Goal: Contribute content: Contribute content

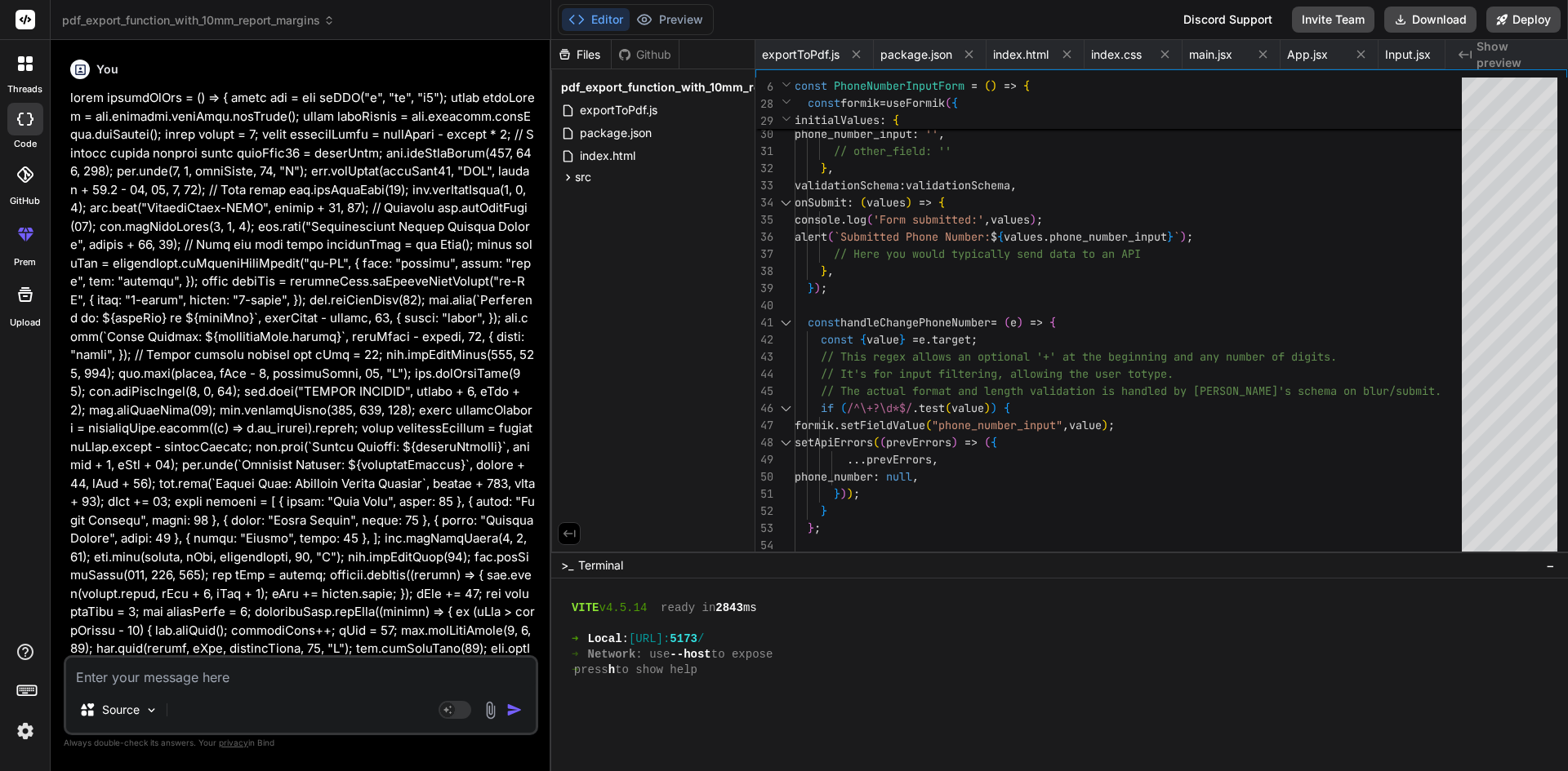
scroll to position [946, 0]
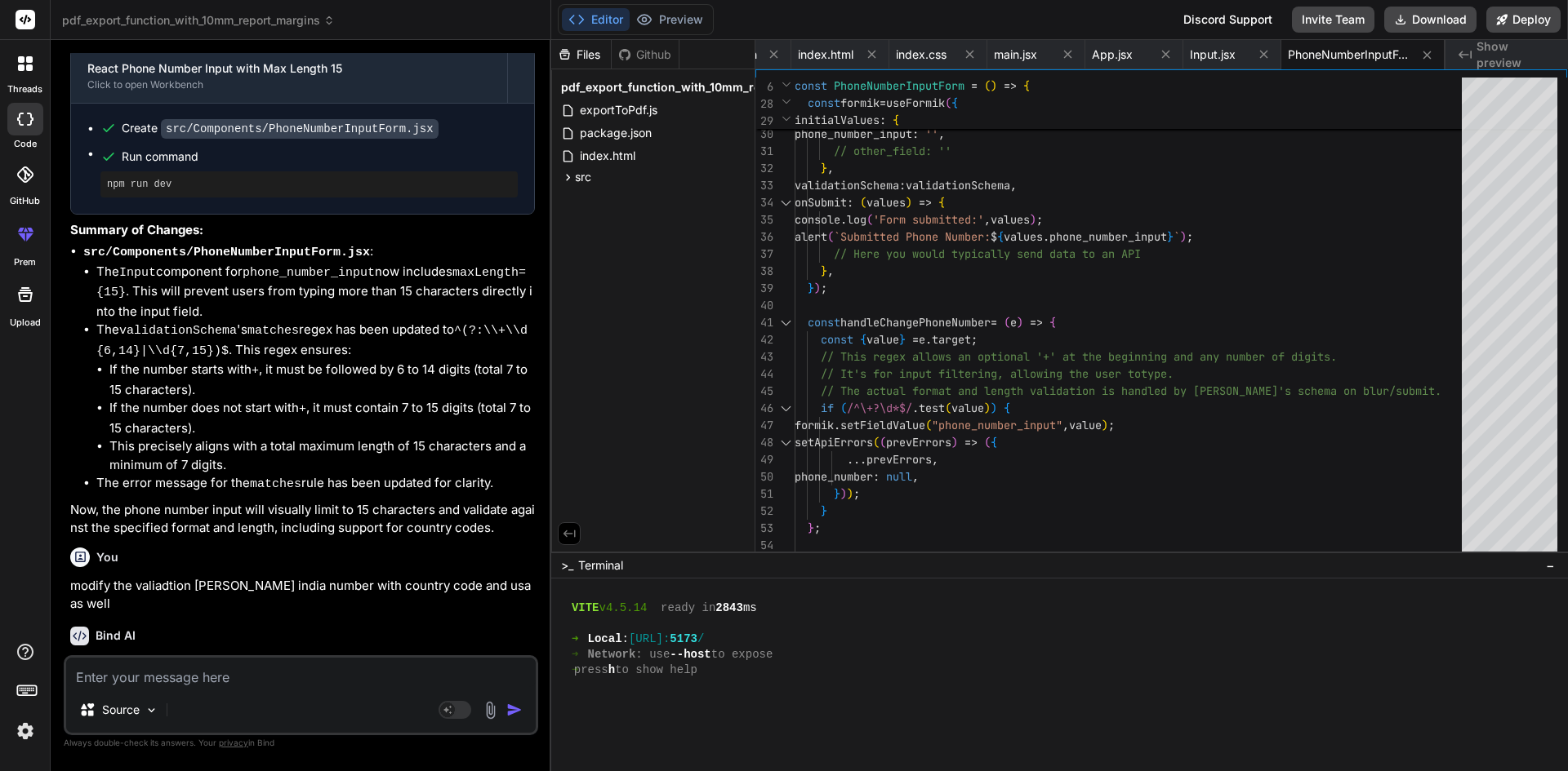
click at [189, 686] on textarea at bounding box center [301, 672] width 470 height 29
paste textarea "import PrimaryButton from "../../Elements/PrimaryButton"; import { useFormik } …"
type textarea "import PrimaryButton from "../../Elements/PrimaryButton"; import { useFormik } …"
type textarea "x"
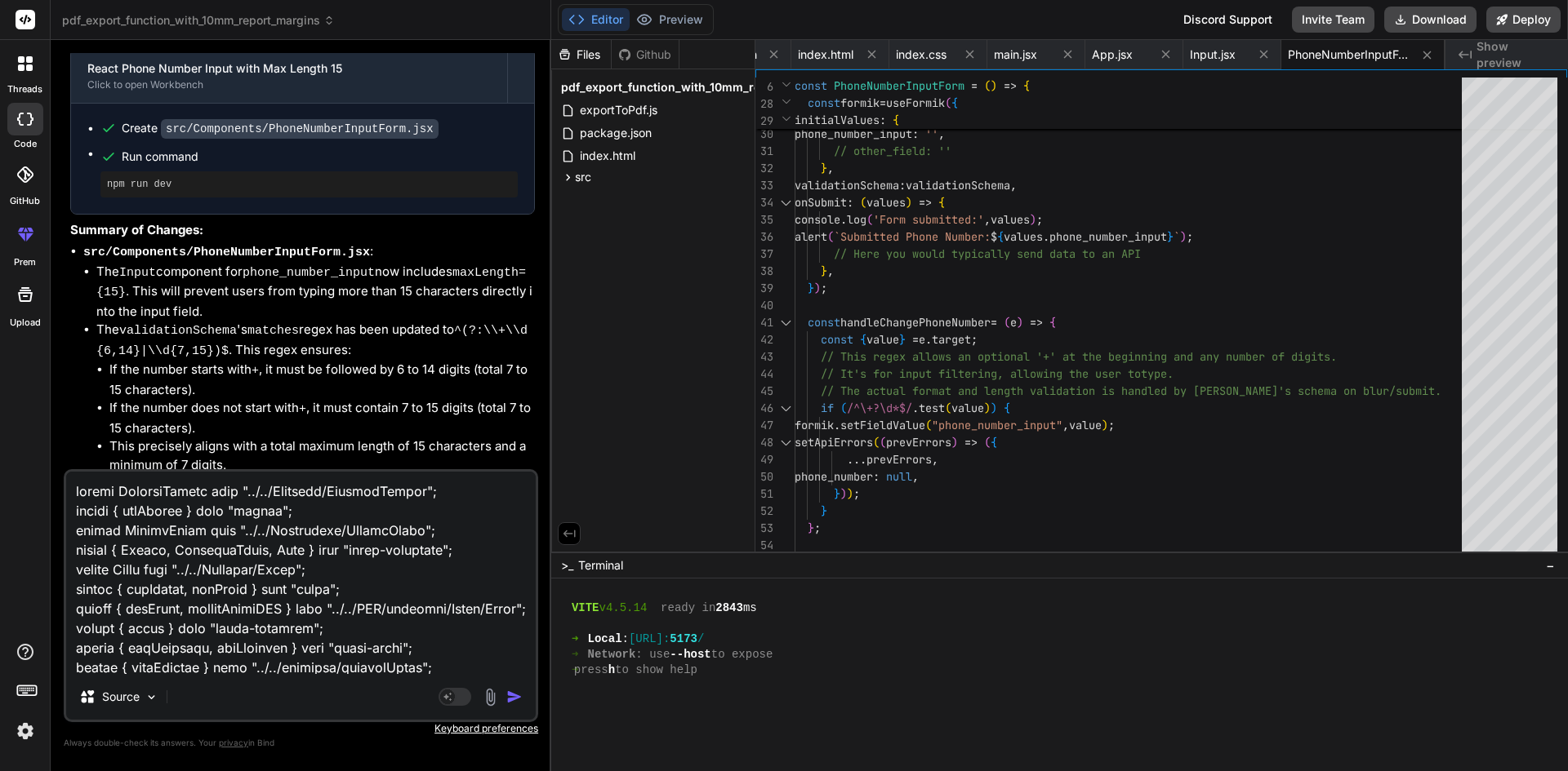
scroll to position [10088, 0]
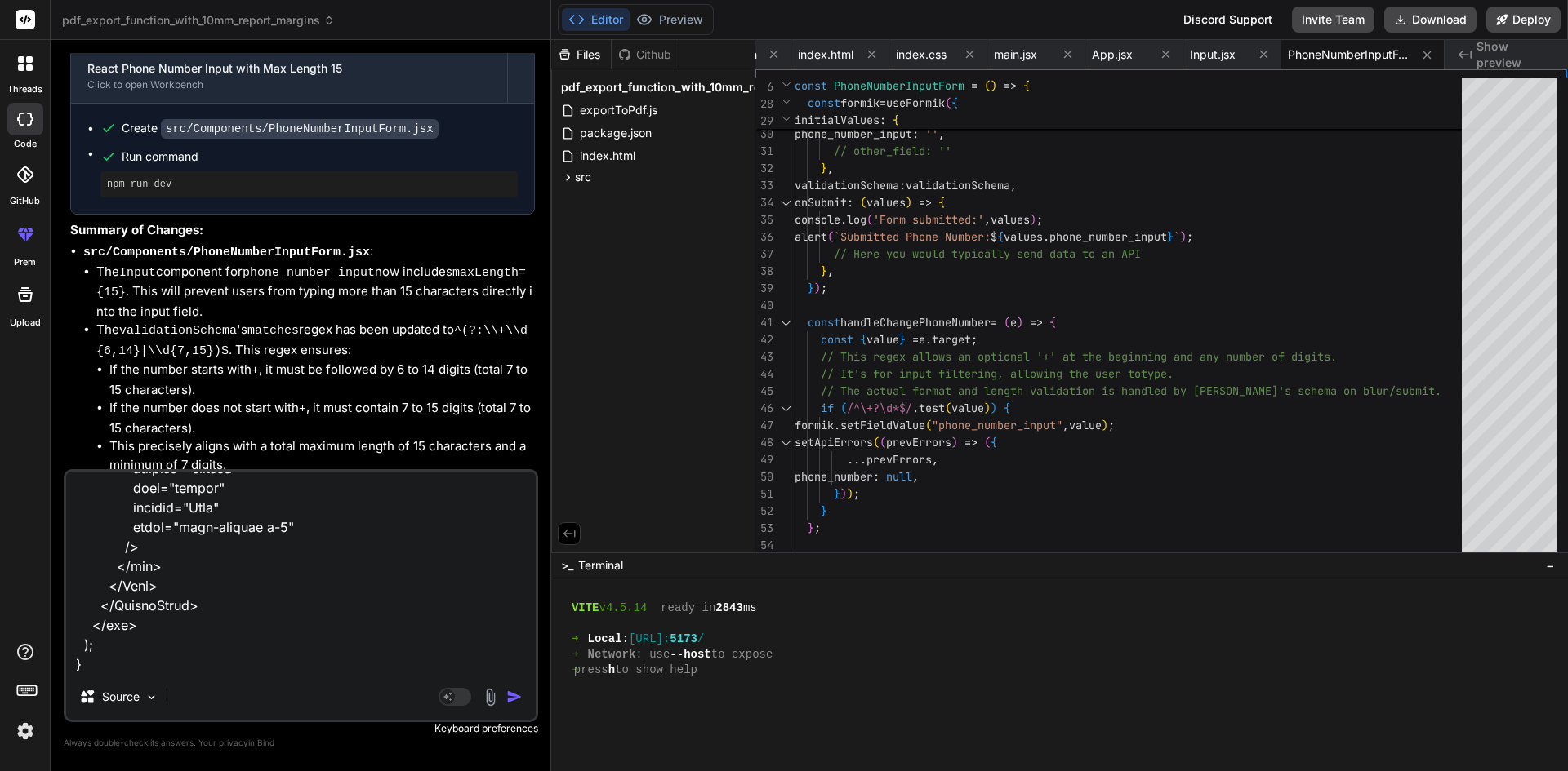
type textarea "import PrimaryButton from "../../Elements/PrimaryButton"; import { useFormik } …"
type textarea "x"
type textarea "import PrimaryButton from "../../Elements/PrimaryButton"; import { useFormik } …"
type textarea "x"
type textarea "import PrimaryButton from "../../Elements/PrimaryButton"; import { useFormik } …"
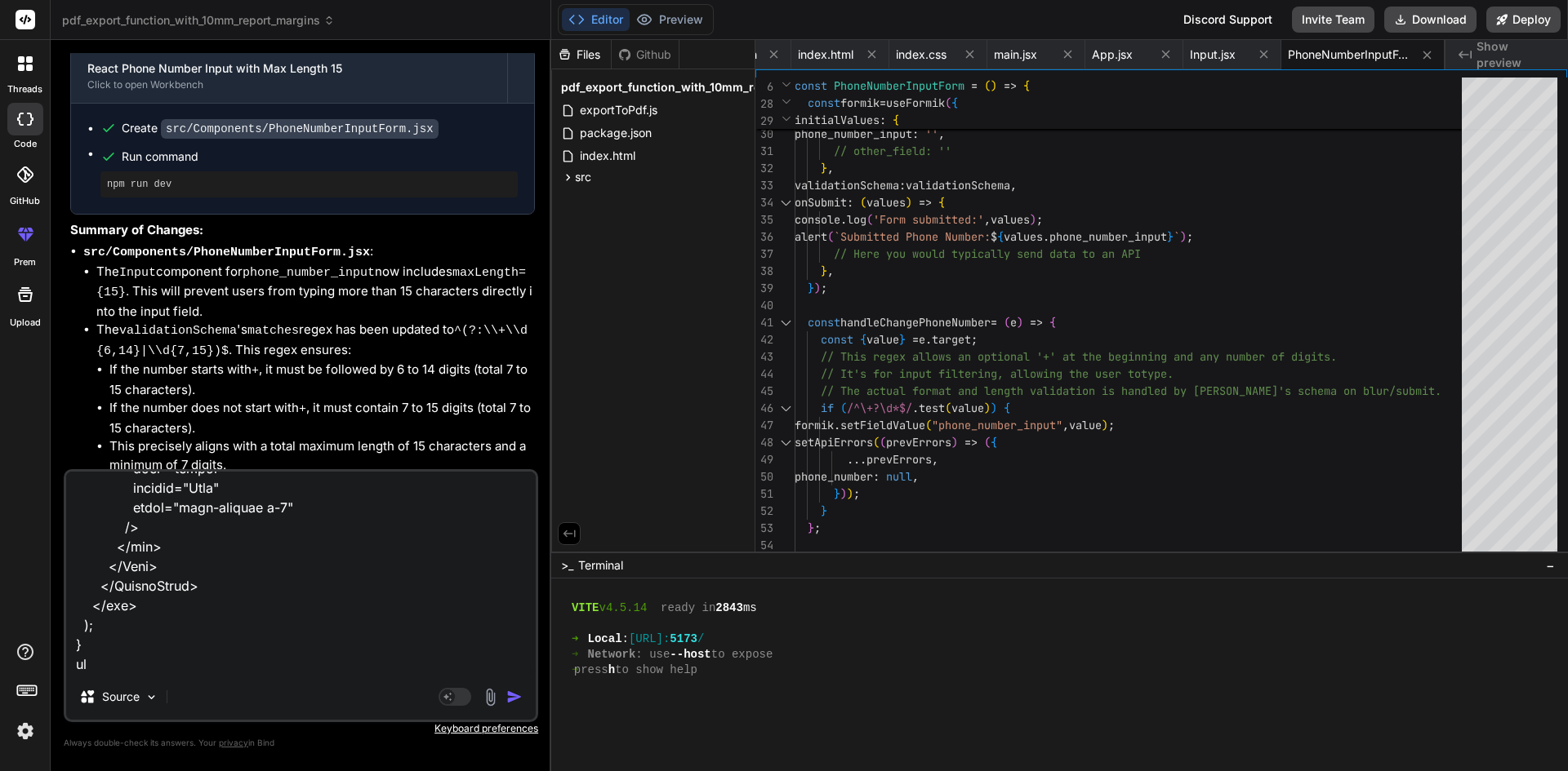
type textarea "x"
type textarea "import PrimaryButton from "../../Elements/PrimaryButton"; import { useFormik } …"
type textarea "x"
type textarea "import PrimaryButton from "../../Elements/PrimaryButton"; import { useFormik } …"
type textarea "x"
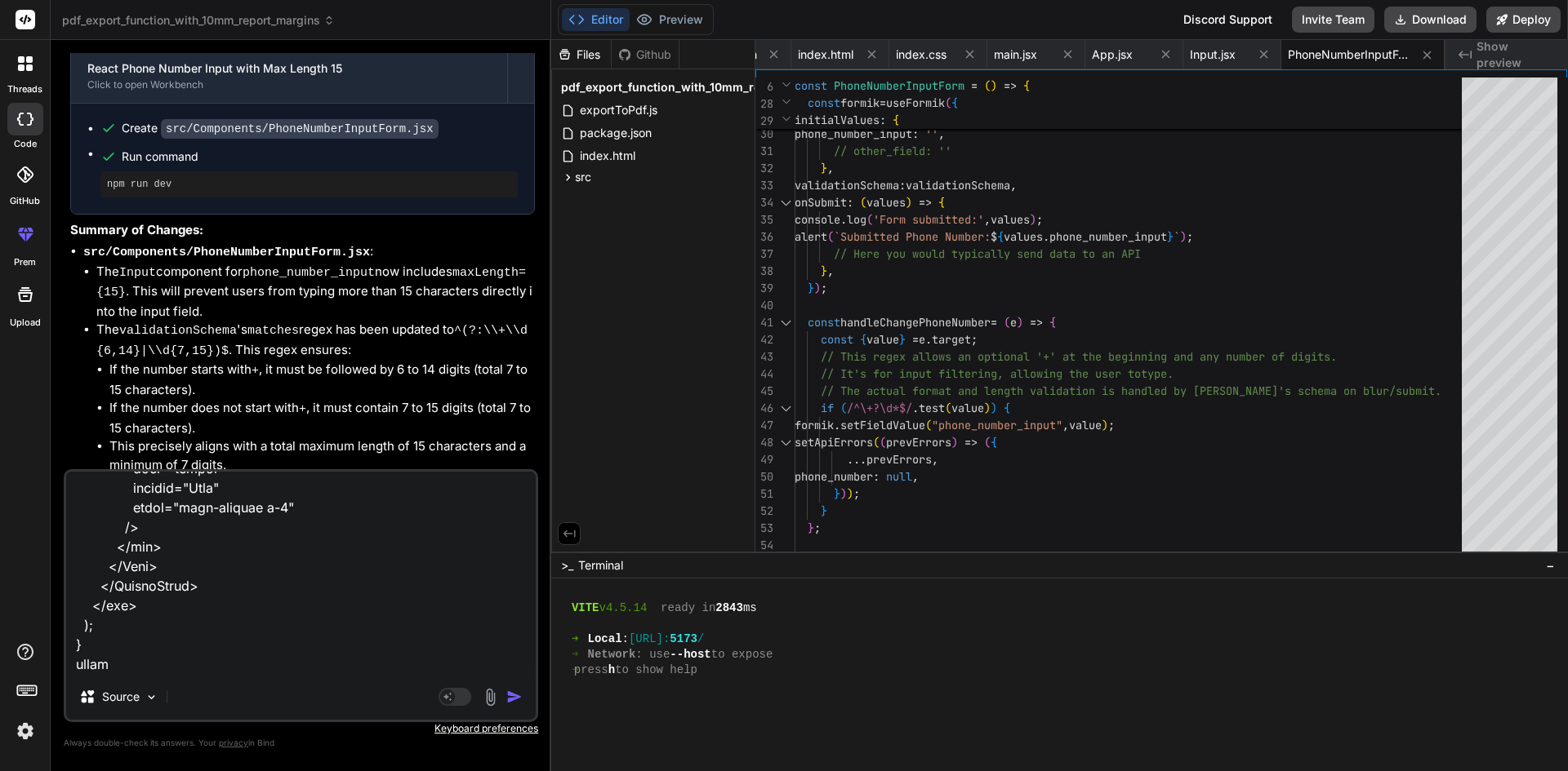
type textarea "import PrimaryButton from "../../Elements/PrimaryButton"; import { useFormik } …"
type textarea "x"
type textarea "import PrimaryButton from "../../Elements/PrimaryButton"; import { useFormik } …"
type textarea "x"
type textarea "import PrimaryButton from "../../Elements/PrimaryButton"; import { useFormik } …"
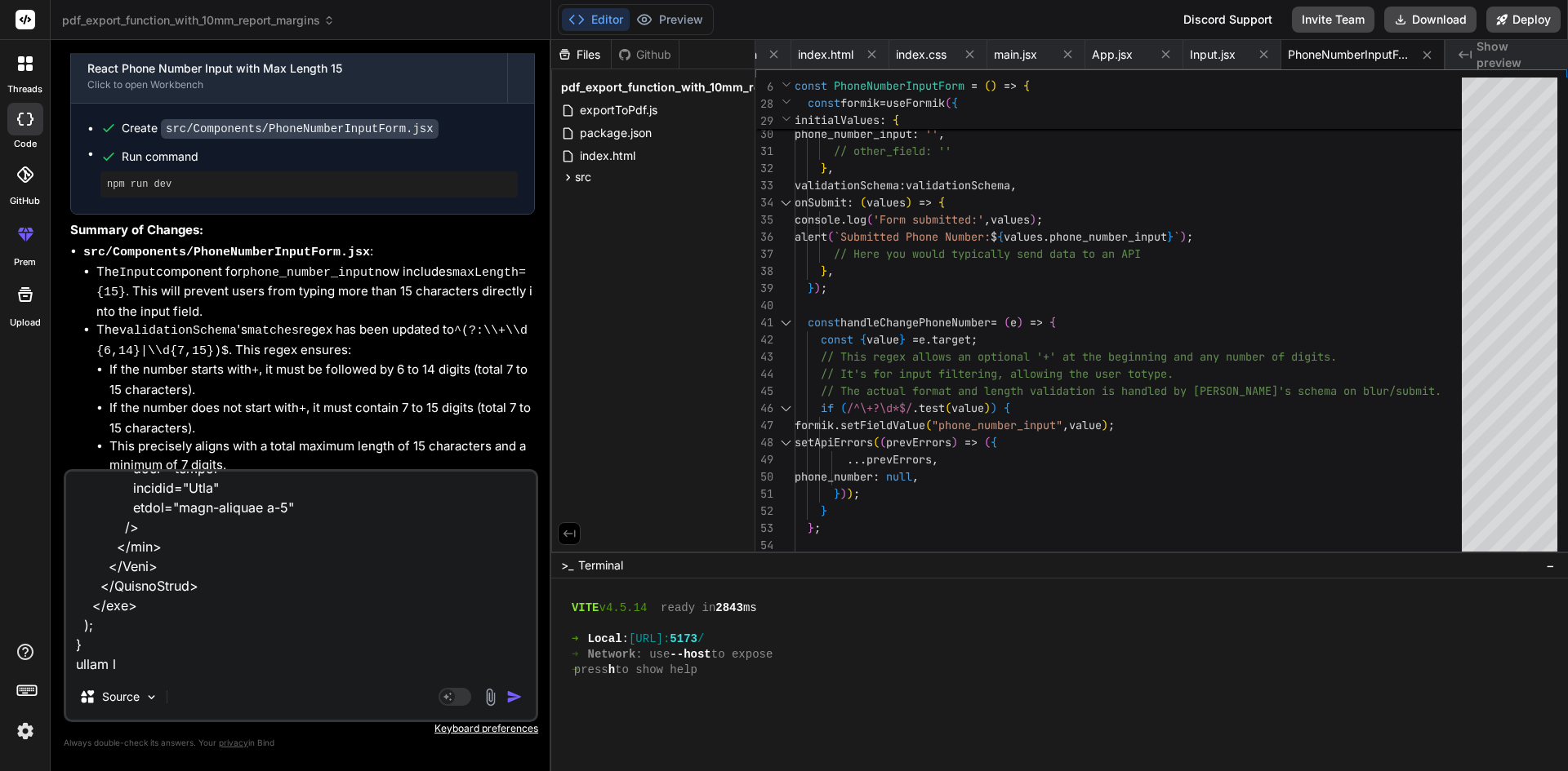
type textarea "x"
type textarea "import PrimaryButton from "../../Elements/PrimaryButton"; import { useFormik } …"
type textarea "x"
type textarea "import PrimaryButton from "../../Elements/PrimaryButton"; import { useFormik } …"
type textarea "x"
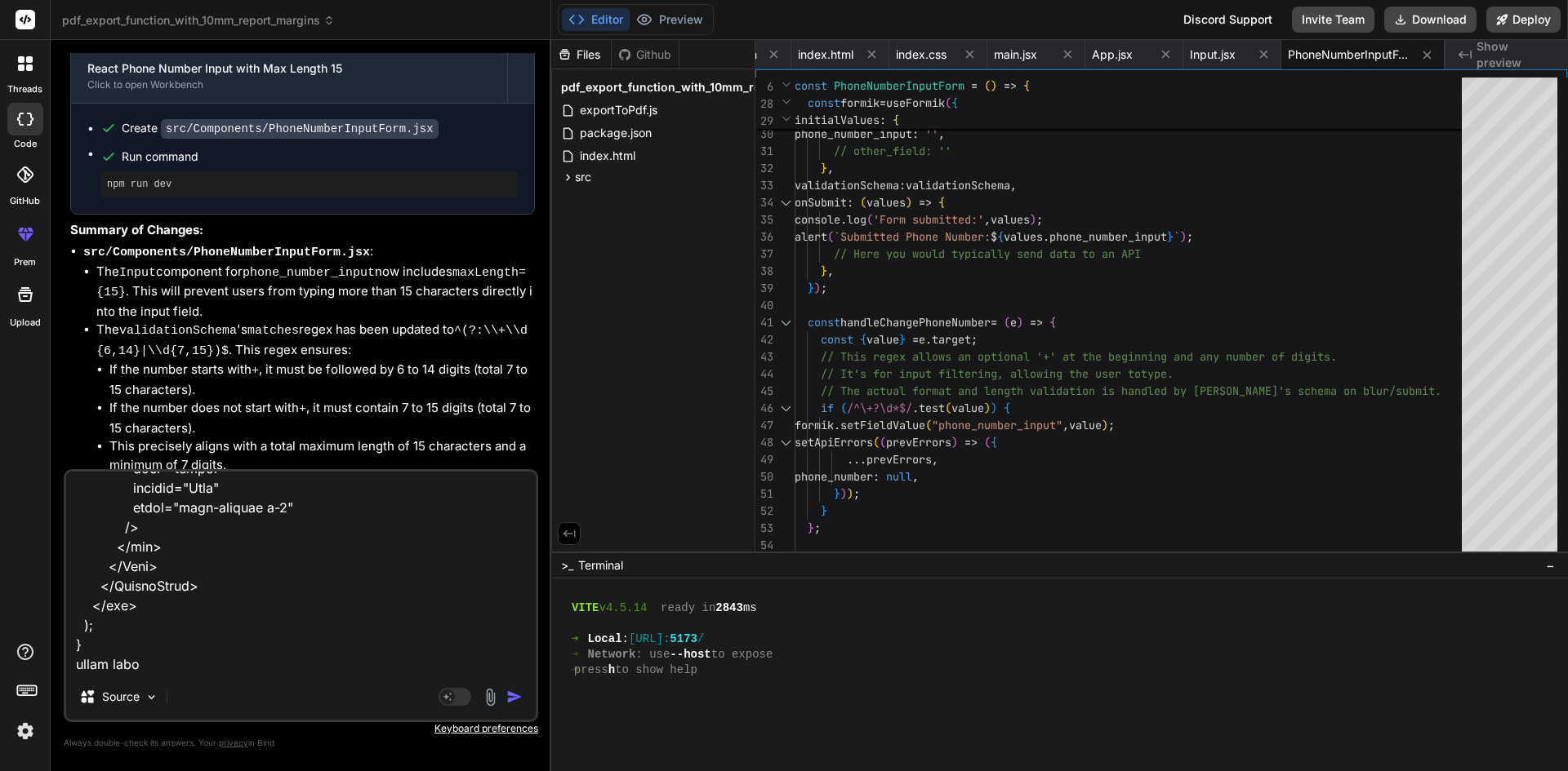
type textarea "import PrimaryButton from "../../Elements/PrimaryButton"; import { useFormik } …"
type textarea "x"
type textarea "import PrimaryButton from "../../Elements/PrimaryButton"; import { useFormik } …"
type textarea "x"
type textarea "import PrimaryButton from "../../Elements/PrimaryButton"; import { useFormik } …"
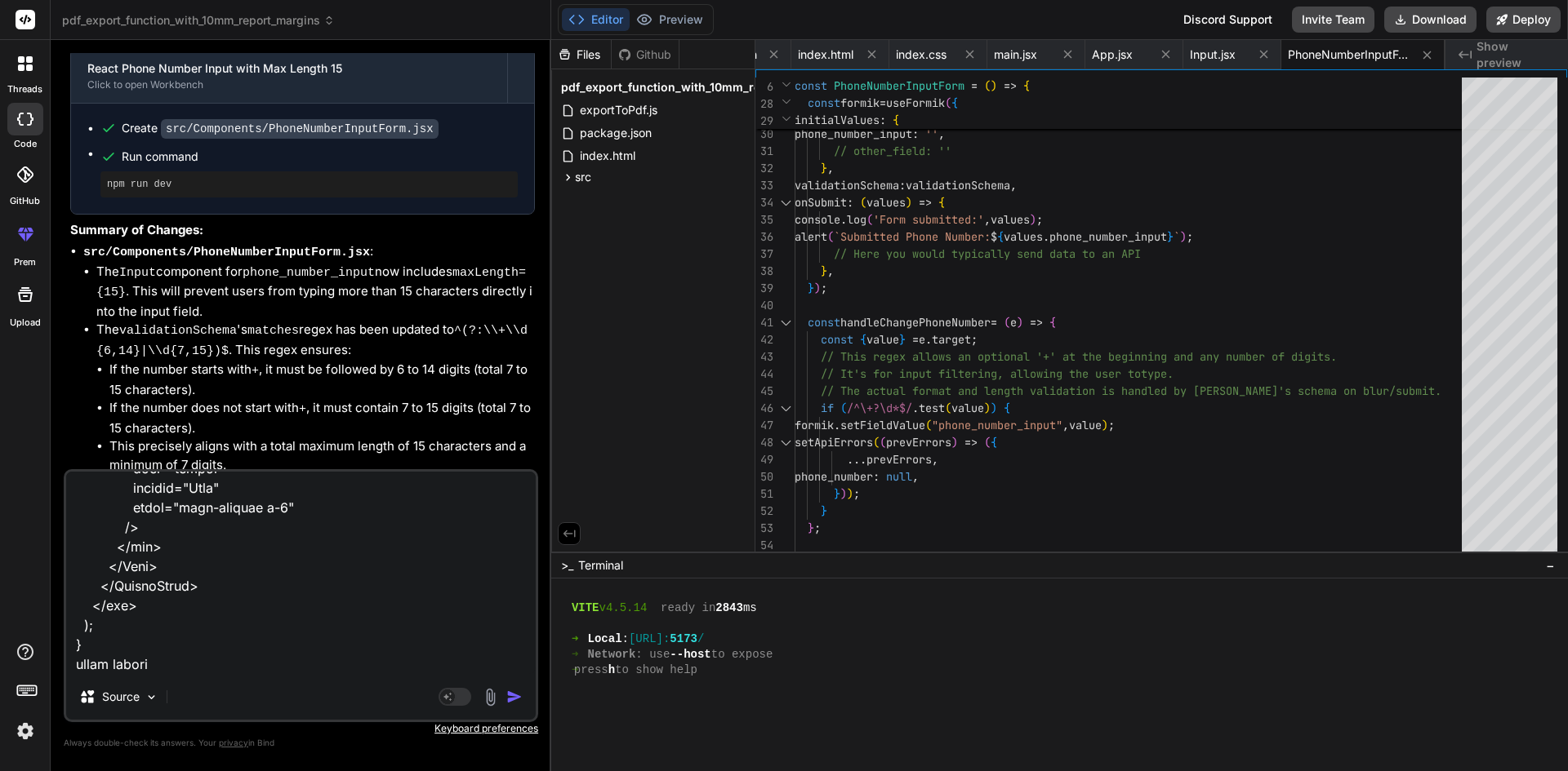
type textarea "x"
type textarea "import PrimaryButton from "../../Elements/PrimaryButton"; import { useFormik } …"
type textarea "x"
type textarea "import PrimaryButton from "../../Elements/PrimaryButton"; import { useFormik } …"
type textarea "x"
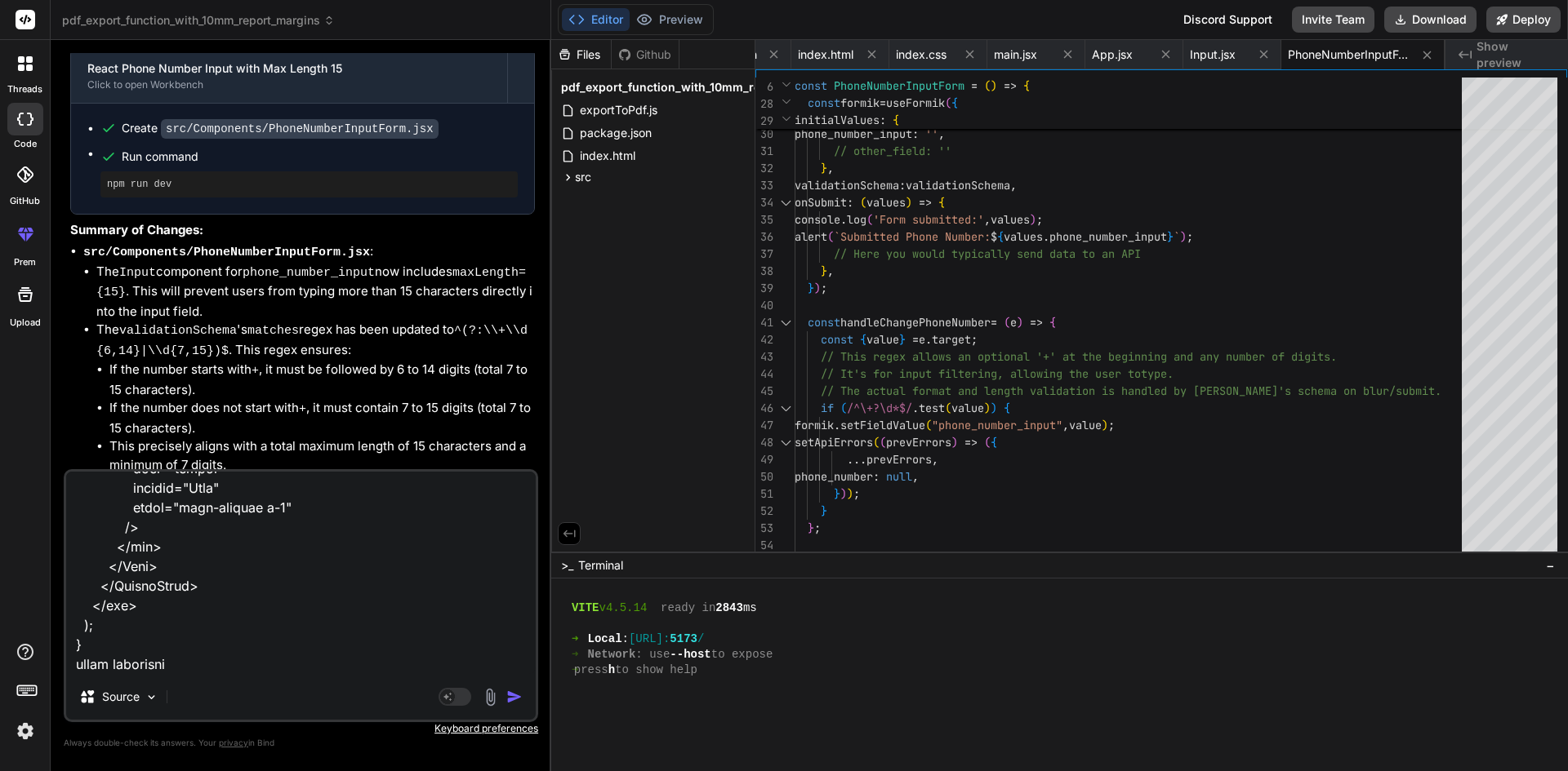
type textarea "import PrimaryButton from "../../Elements/PrimaryButton"; import { useFormik } …"
type textarea "x"
type textarea "import PrimaryButton from "../../Elements/PrimaryButton"; import { useFormik } …"
type textarea "x"
type textarea "import PrimaryButton from "../../Elements/PrimaryButton"; import { useFormik } …"
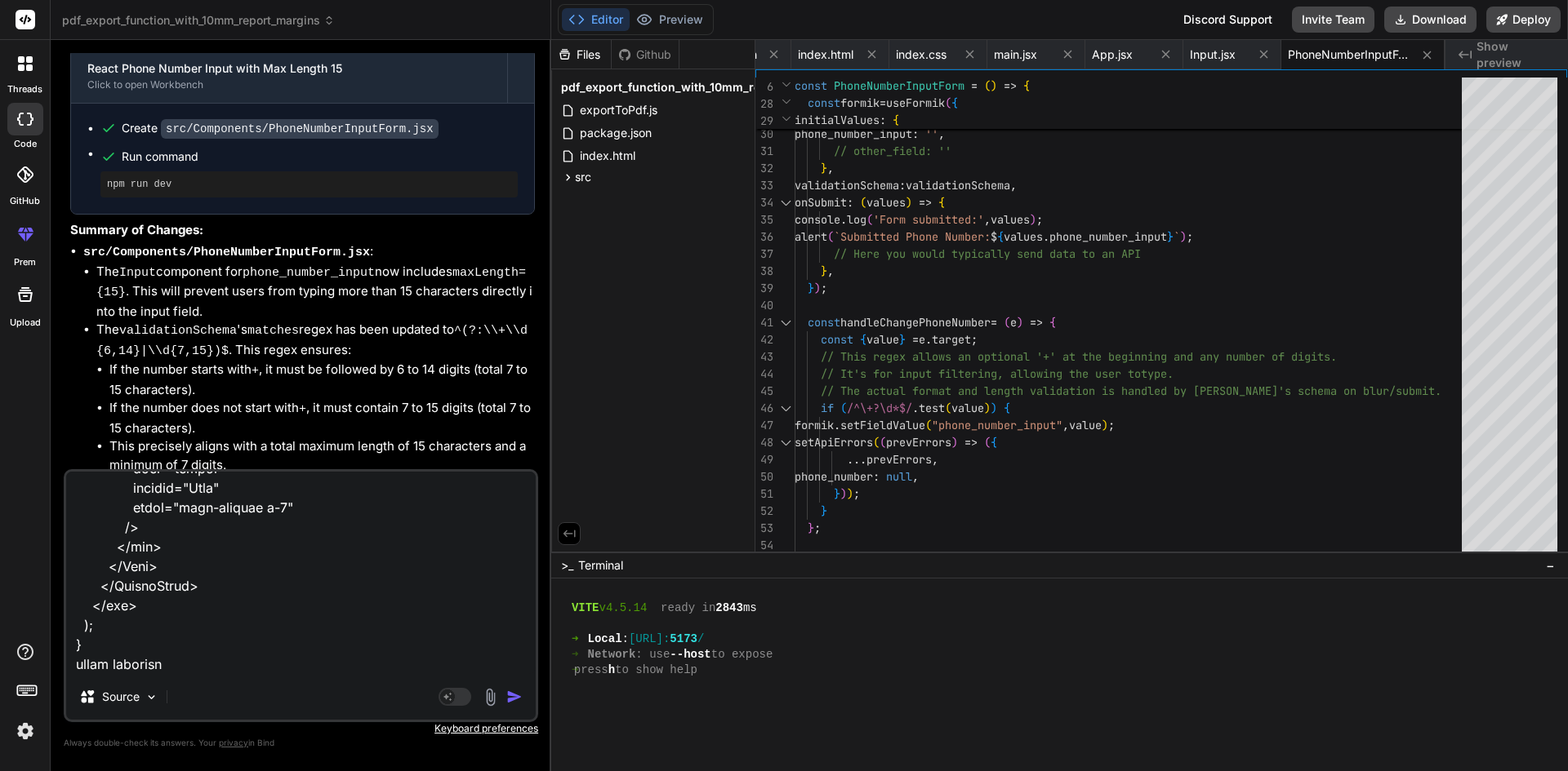
type textarea "x"
type textarea "import PrimaryButton from "../../Elements/PrimaryButton"; import { useFormik } …"
type textarea "x"
type textarea "import PrimaryButton from "../../Elements/PrimaryButton"; import { useFormik } …"
type textarea "x"
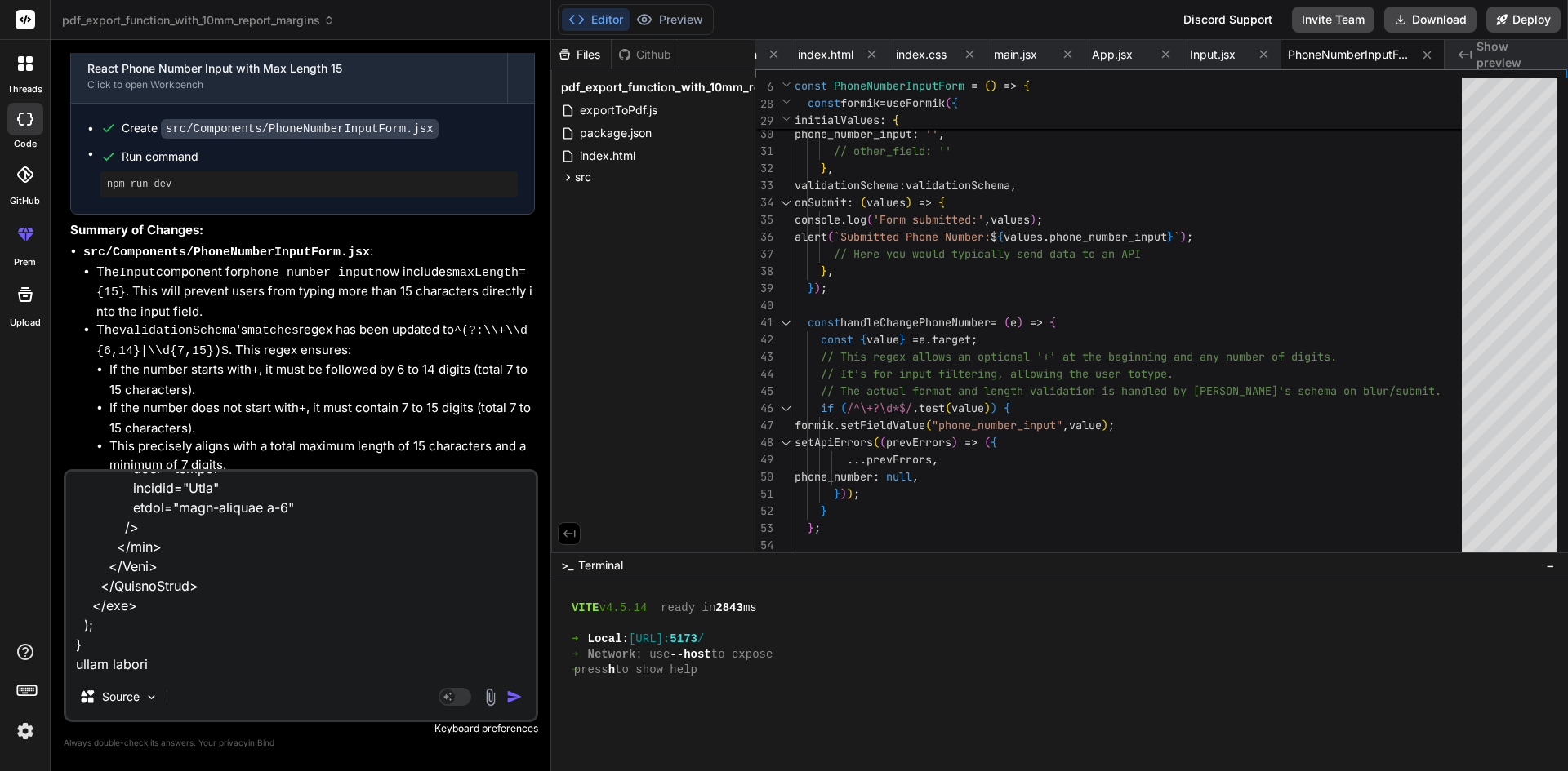
type textarea "import PrimaryButton from "../../Elements/PrimaryButton"; import { useFormik } …"
type textarea "x"
type textarea "import PrimaryButton from "../../Elements/PrimaryButton"; import { useFormik } …"
type textarea "x"
type textarea "import PrimaryButton from "../../Elements/PrimaryButton"; import { useFormik } …"
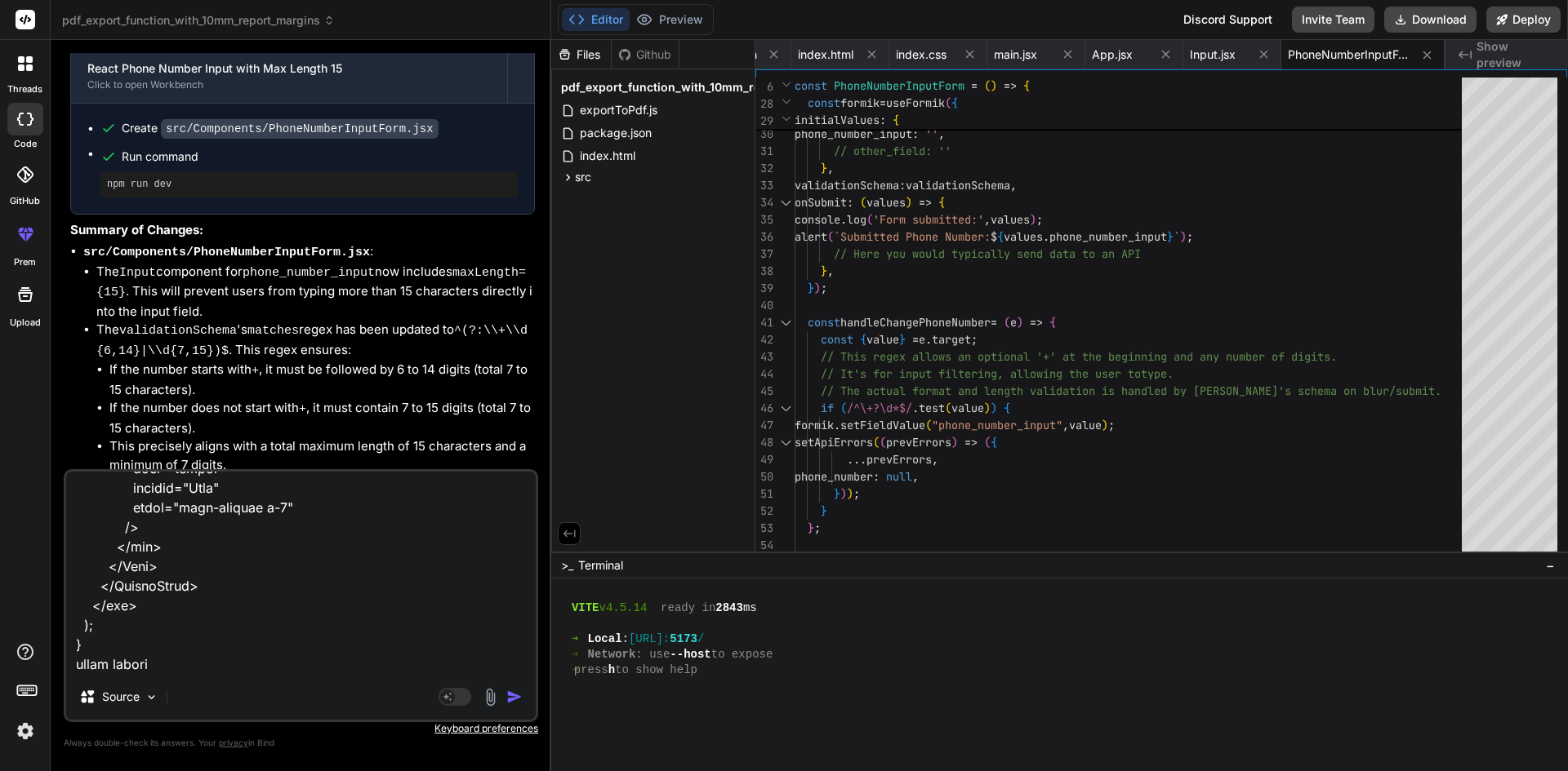
type textarea "x"
type textarea "import PrimaryButton from "../../Elements/PrimaryButton"; import { useFormik } …"
type textarea "x"
type textarea "import PrimaryButton from "../../Elements/PrimaryButton"; import { useFormik } …"
type textarea "x"
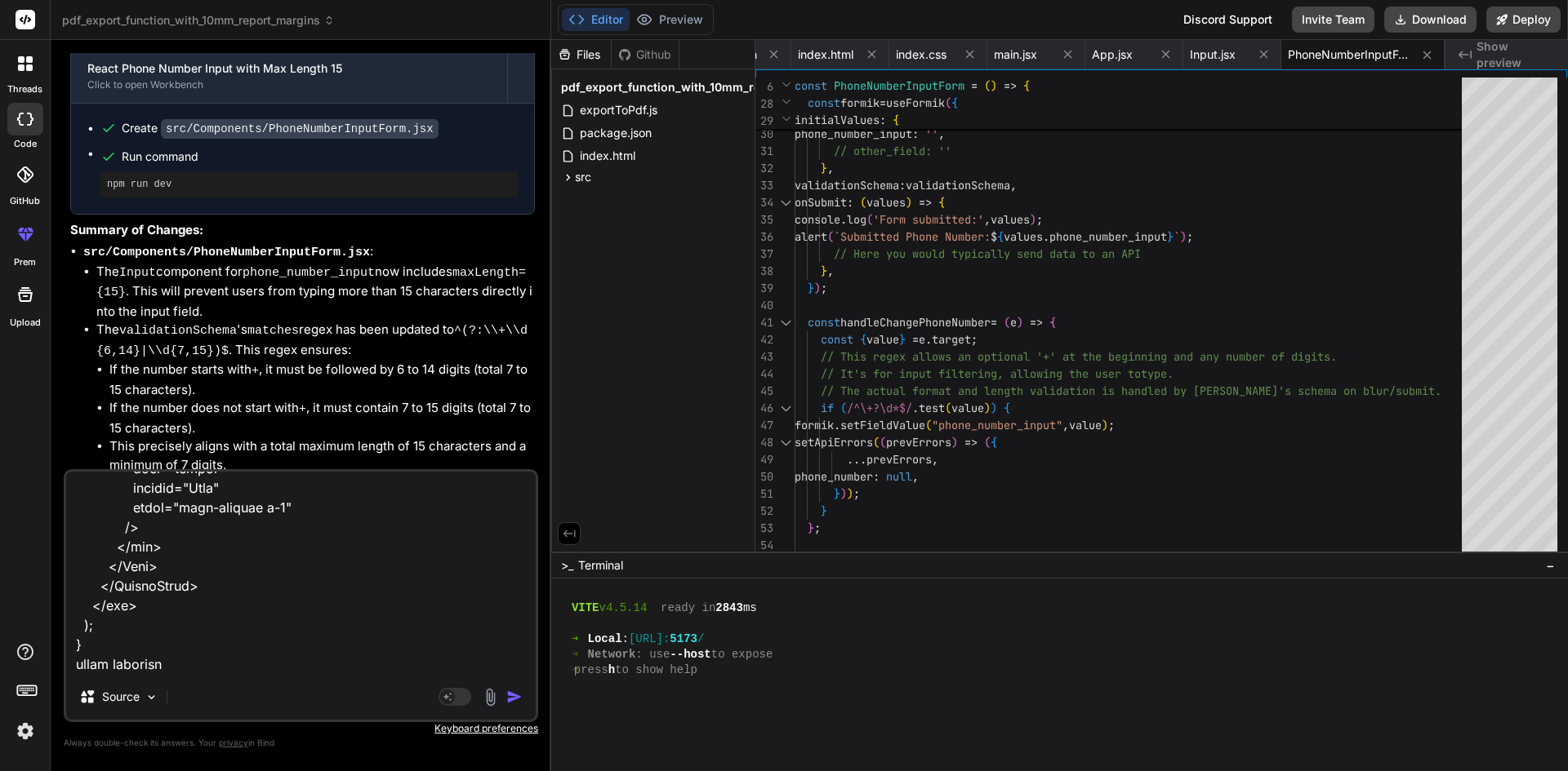
type textarea "import PrimaryButton from "../../Elements/PrimaryButton"; import { useFormik } …"
type textarea "x"
type textarea "import PrimaryButton from "../../Elements/PrimaryButton"; import { useFormik } …"
type textarea "x"
type textarea "import PrimaryButton from "../../Elements/PrimaryButton"; import { useFormik } …"
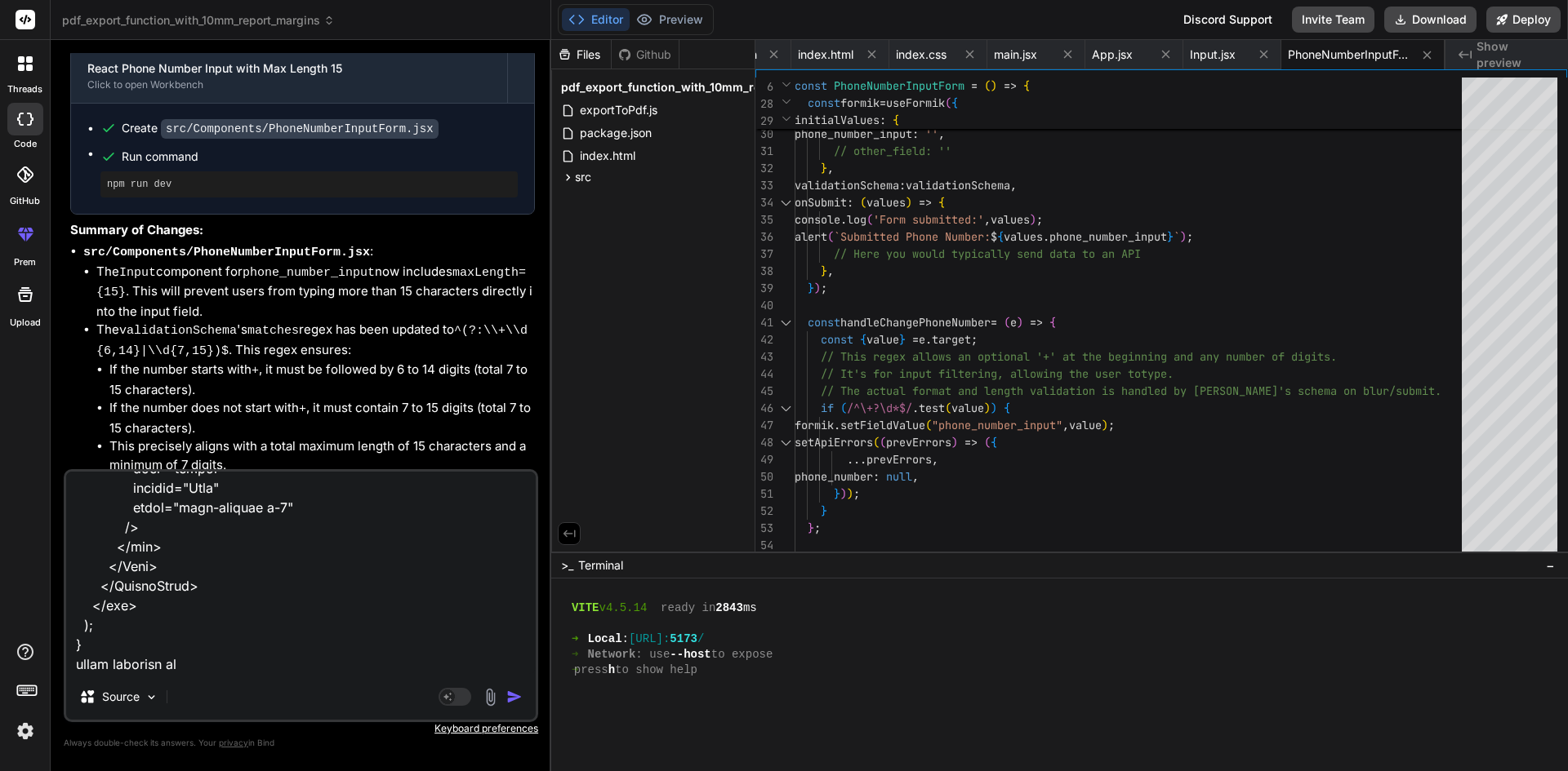
type textarea "x"
type textarea "import PrimaryButton from "../../Elements/PrimaryButton"; import { useFormik } …"
type textarea "x"
type textarea "import PrimaryButton from "../../Elements/PrimaryButton"; import { useFormik } …"
type textarea "x"
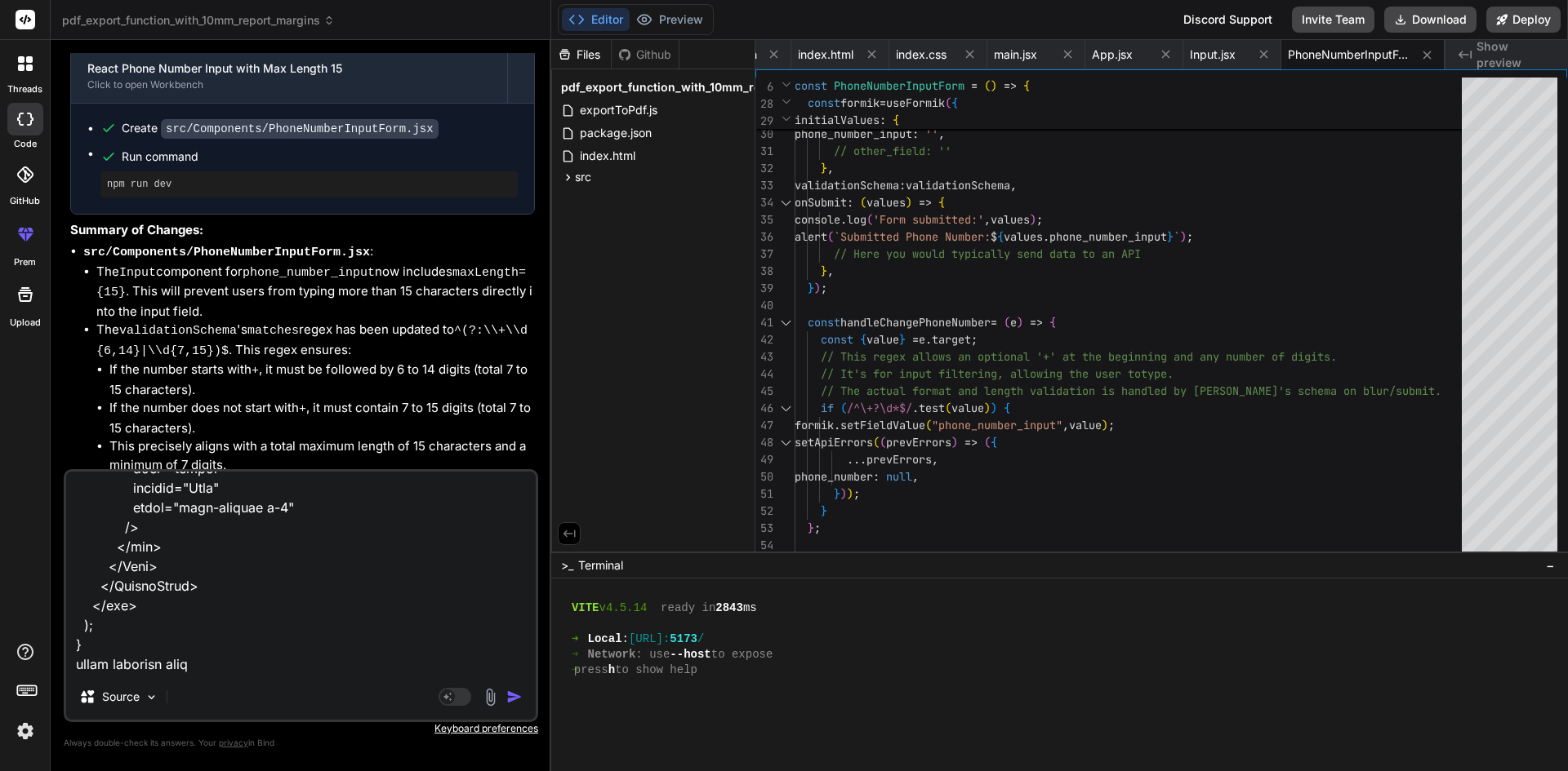
type textarea "import PrimaryButton from "../../Elements/PrimaryButton"; import { useFormik } …"
type textarea "x"
type textarea "import PrimaryButton from "../../Elements/PrimaryButton"; import { useFormik } …"
type textarea "x"
type textarea "import PrimaryButton from "../../Elements/PrimaryButton"; import { useFormik } …"
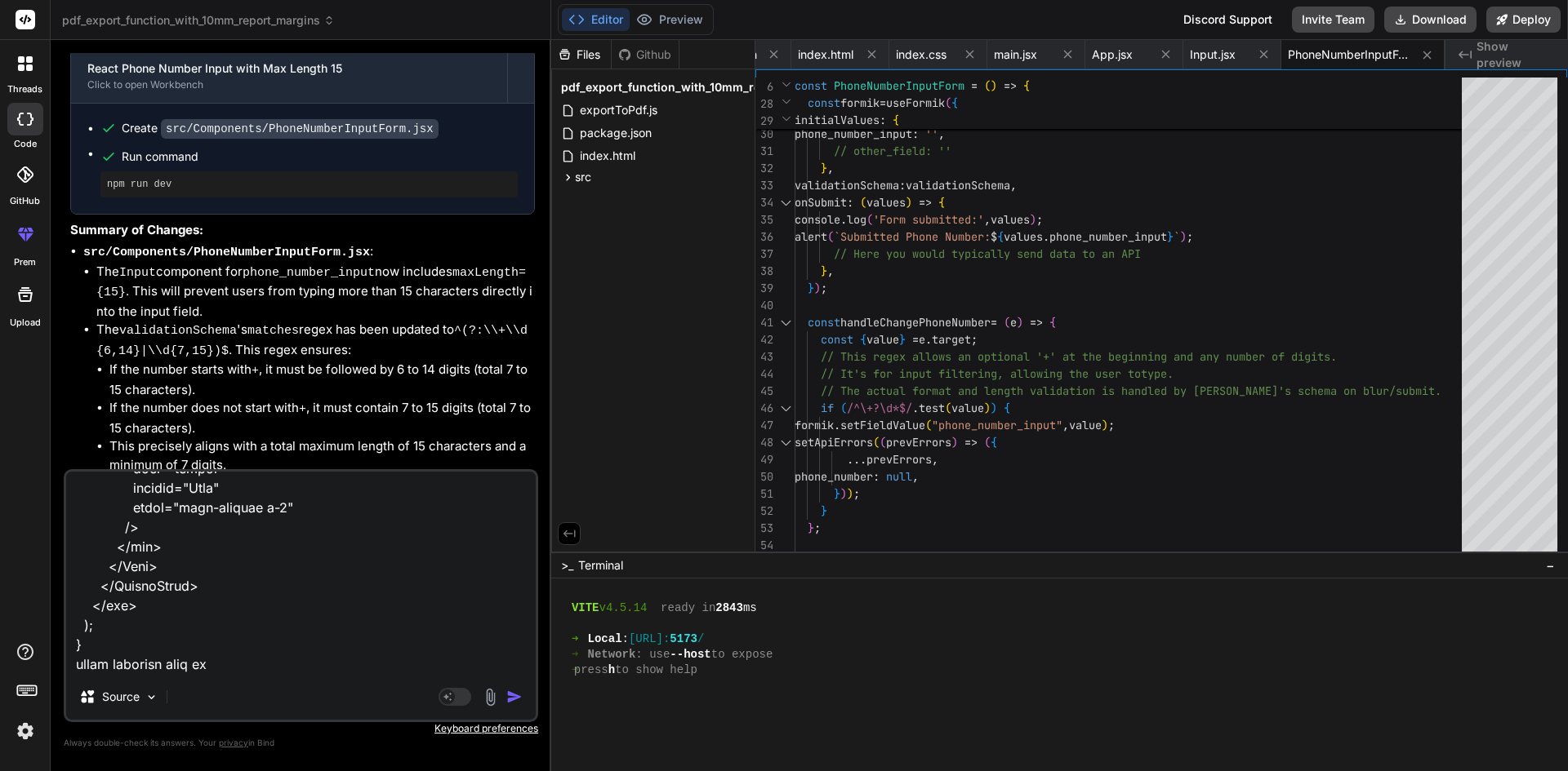
type textarea "x"
type textarea "import PrimaryButton from "../../Elements/PrimaryButton"; import { useFormik } …"
type textarea "x"
type textarea "import PrimaryButton from "../../Elements/PrimaryButton"; import { useFormik } …"
type textarea "x"
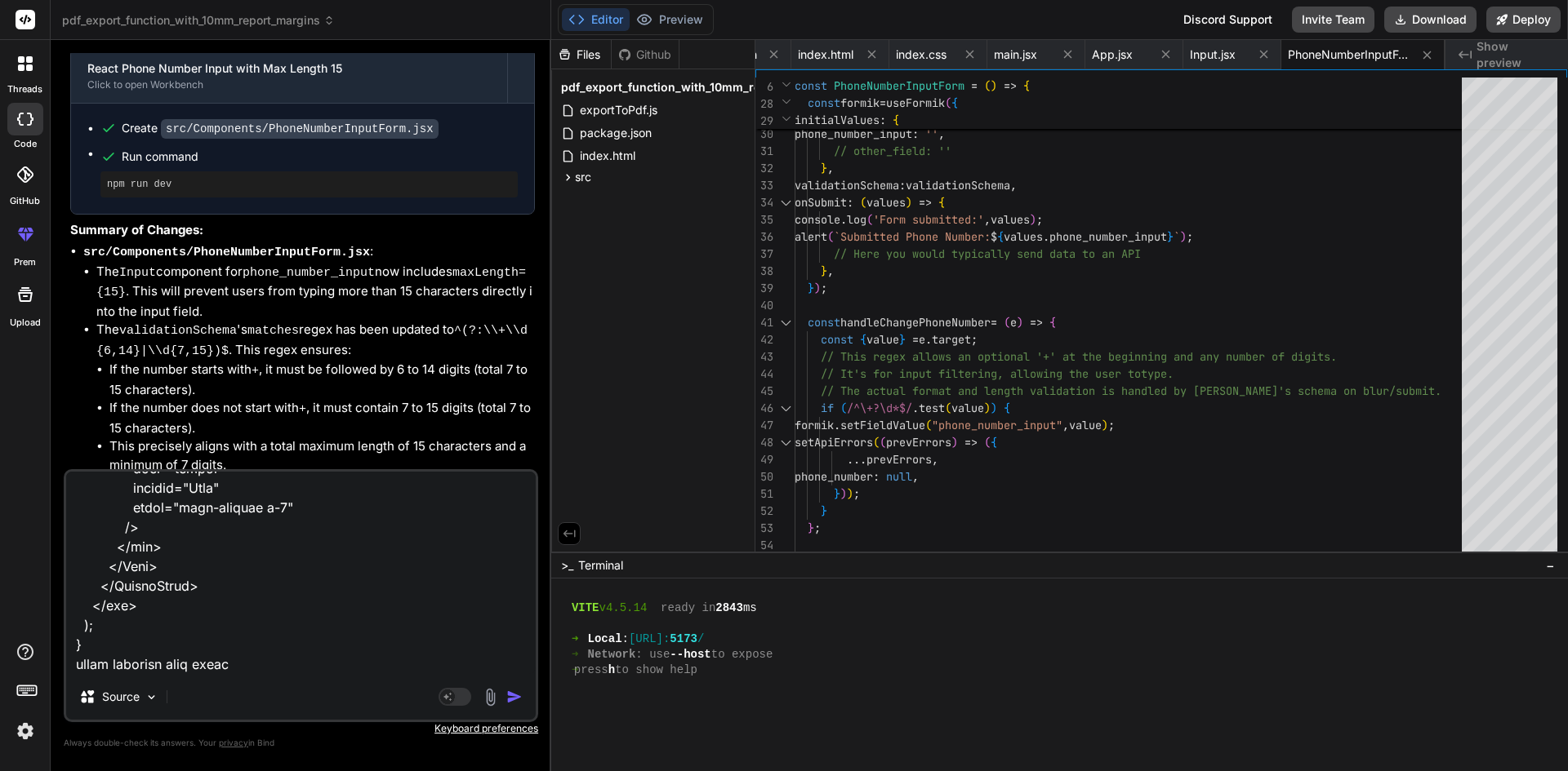
type textarea "import PrimaryButton from "../../Elements/PrimaryButton"; import { useFormik } …"
type textarea "x"
type textarea "import PrimaryButton from "../../Elements/PrimaryButton"; import { useFormik } …"
type textarea "x"
type textarea "import PrimaryButton from "../../Elements/PrimaryButton"; import { useFormik } …"
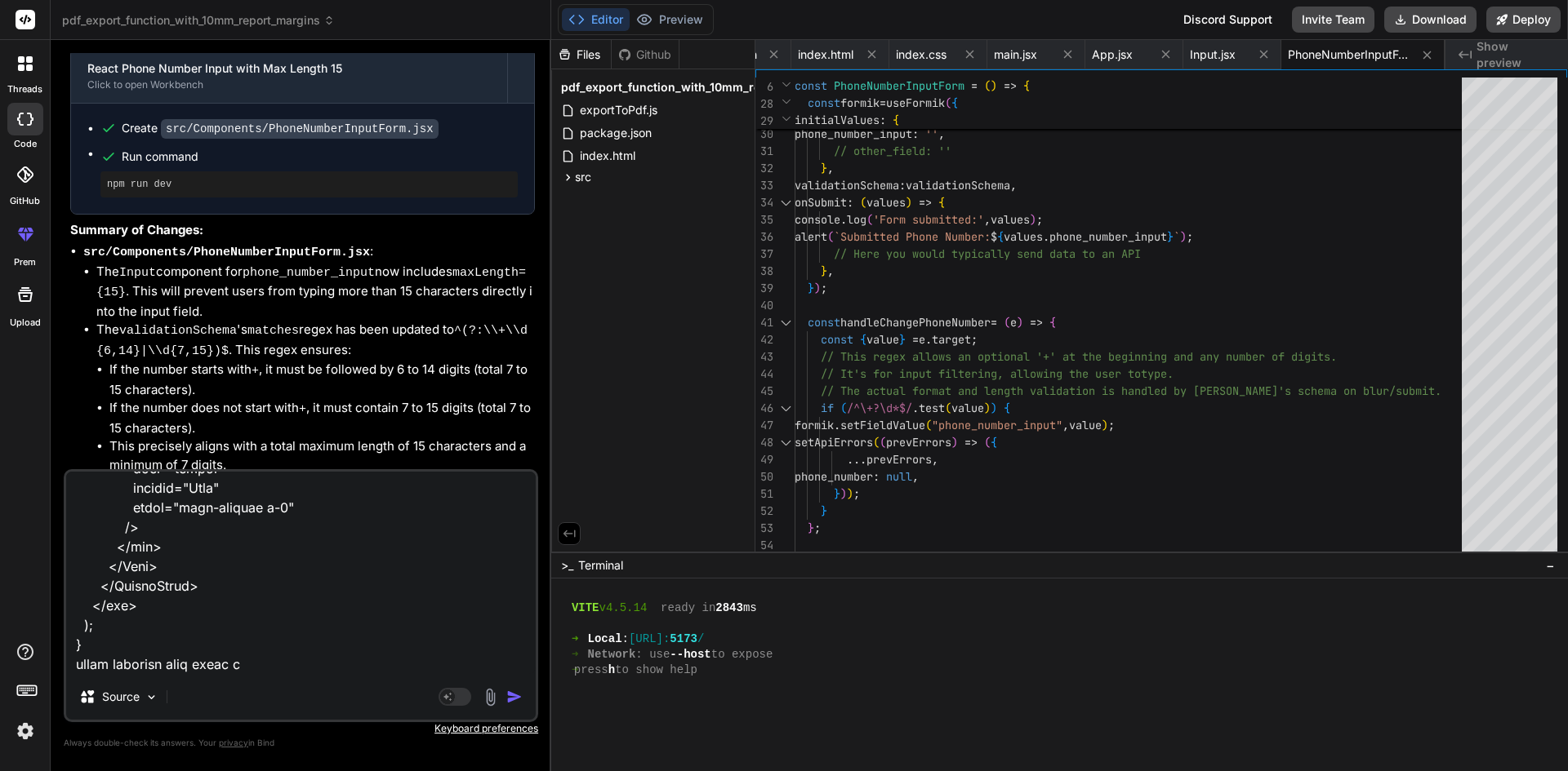
type textarea "x"
type textarea "import PrimaryButton from "../../Elements/PrimaryButton"; import { useFormik } …"
type textarea "x"
type textarea "import PrimaryButton from "../../Elements/PrimaryButton"; import { useFormik } …"
type textarea "x"
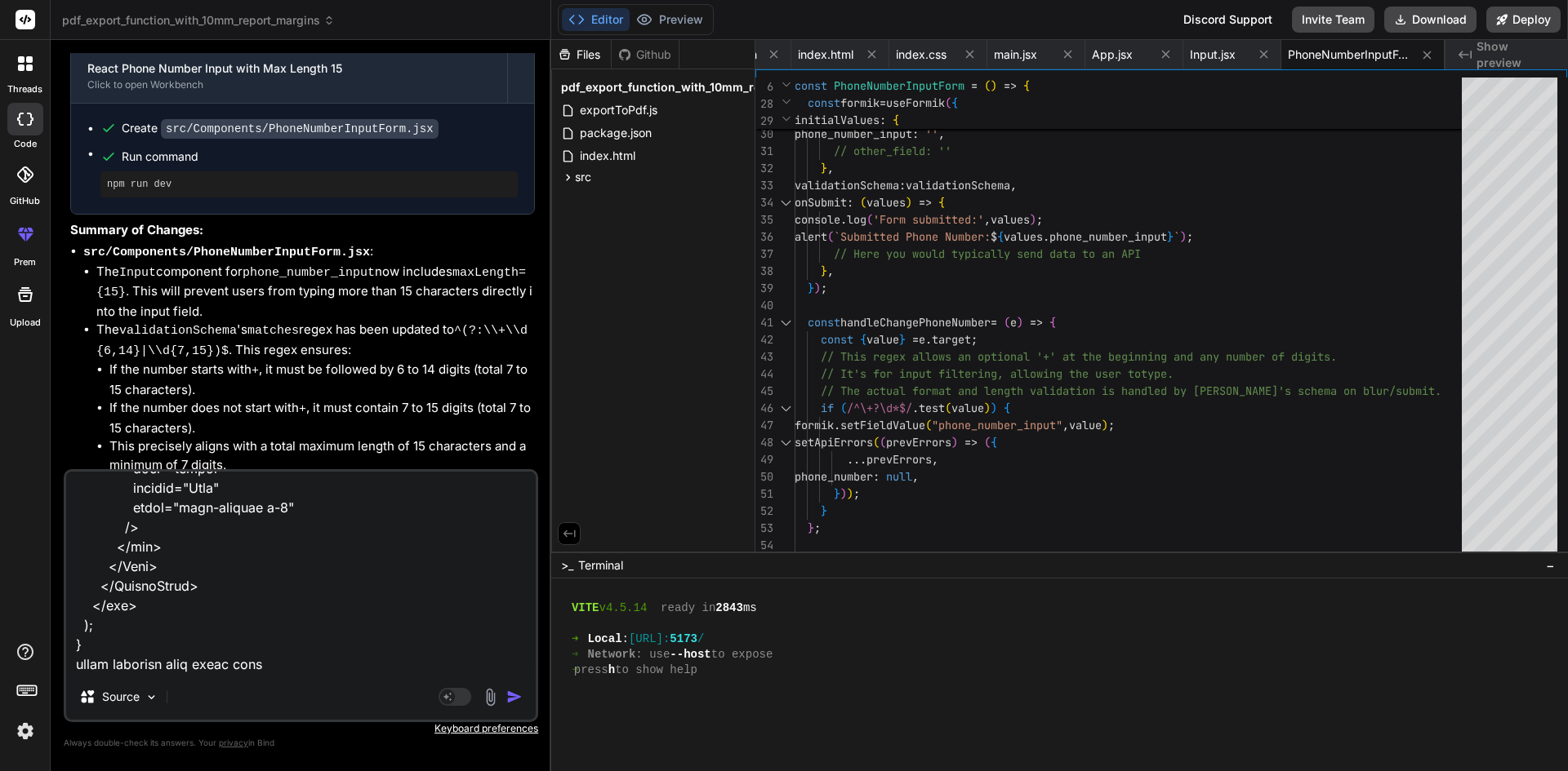
type textarea "import PrimaryButton from "../../Elements/PrimaryButton"; import { useFormik } …"
type textarea "x"
type textarea "import PrimaryButton from "../../Elements/PrimaryButton"; import { useFormik } …"
type textarea "x"
type textarea "import PrimaryButton from "../../Elements/PrimaryButton"; import { useFormik } …"
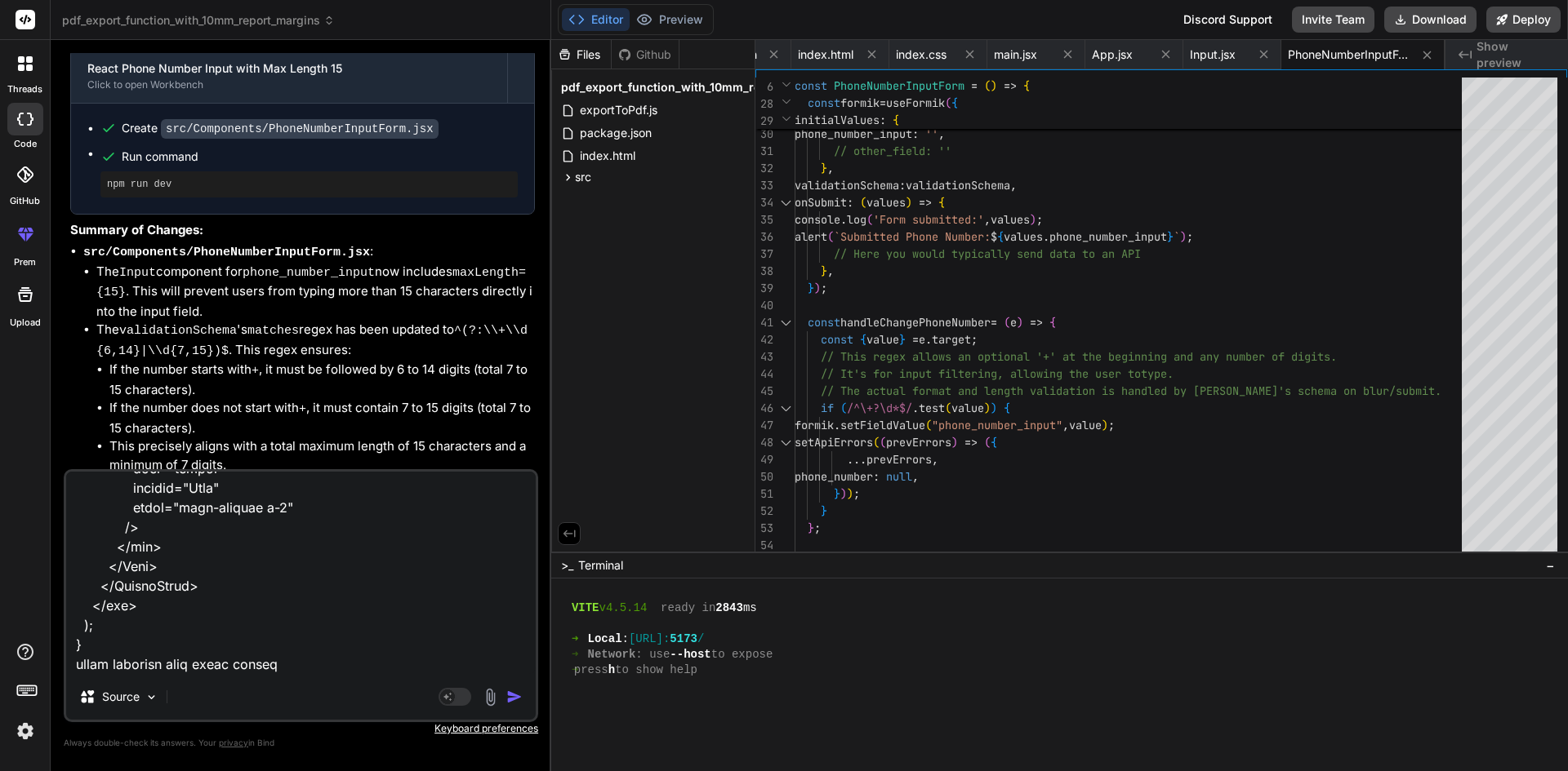
type textarea "x"
type textarea "import PrimaryButton from "../../Elements/PrimaryButton"; import { useFormik } …"
type textarea "x"
type textarea "import PrimaryButton from "../../Elements/PrimaryButton"; import { useFormik } …"
type textarea "x"
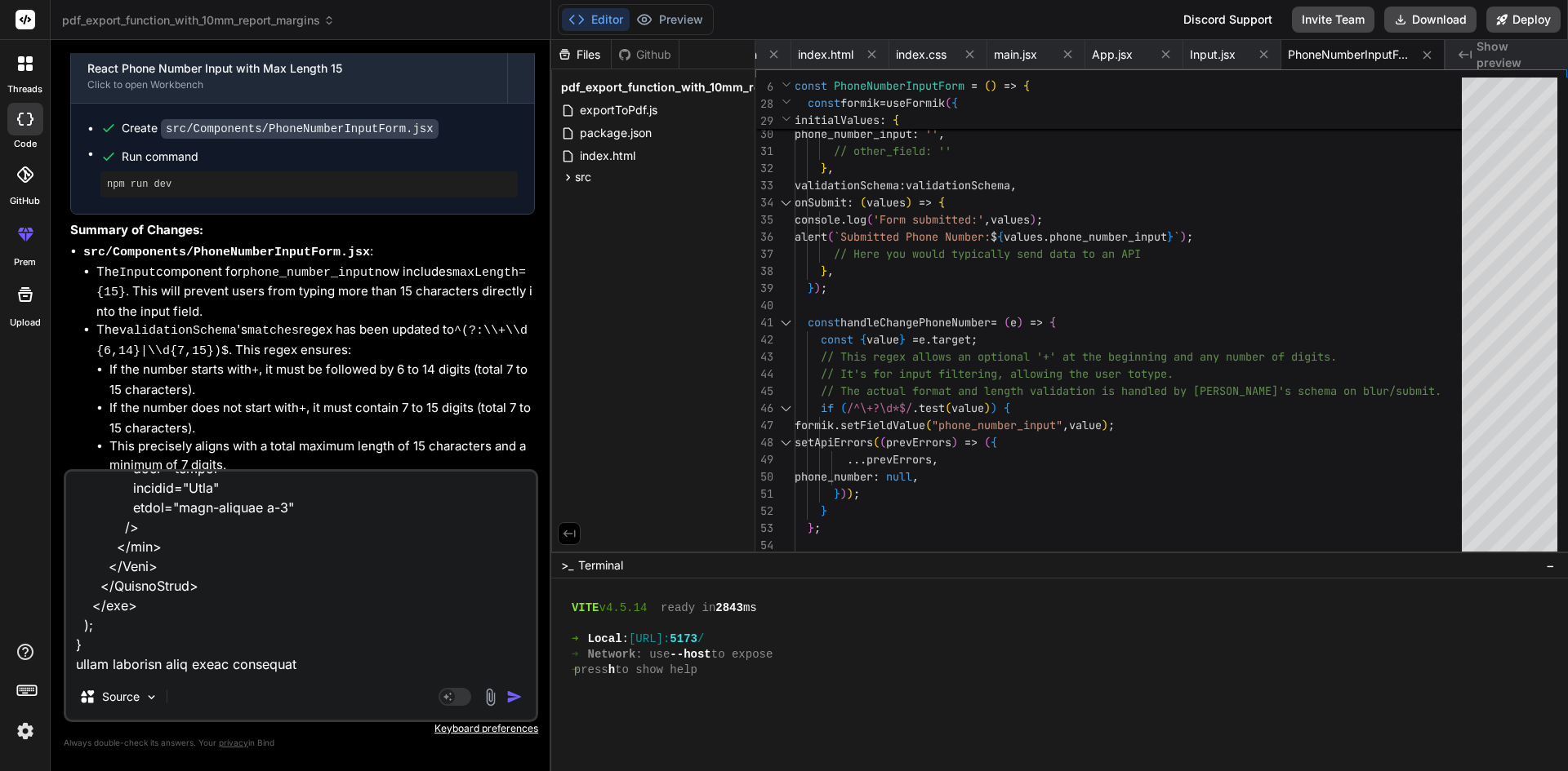
type textarea "import PrimaryButton from "../../Elements/PrimaryButton"; import { useFormik } …"
type textarea "x"
type textarea "import PrimaryButton from "../../Elements/PrimaryButton"; import { useFormik } …"
type textarea "x"
type textarea "import PrimaryButton from "../../Elements/PrimaryButton"; import { useFormik } …"
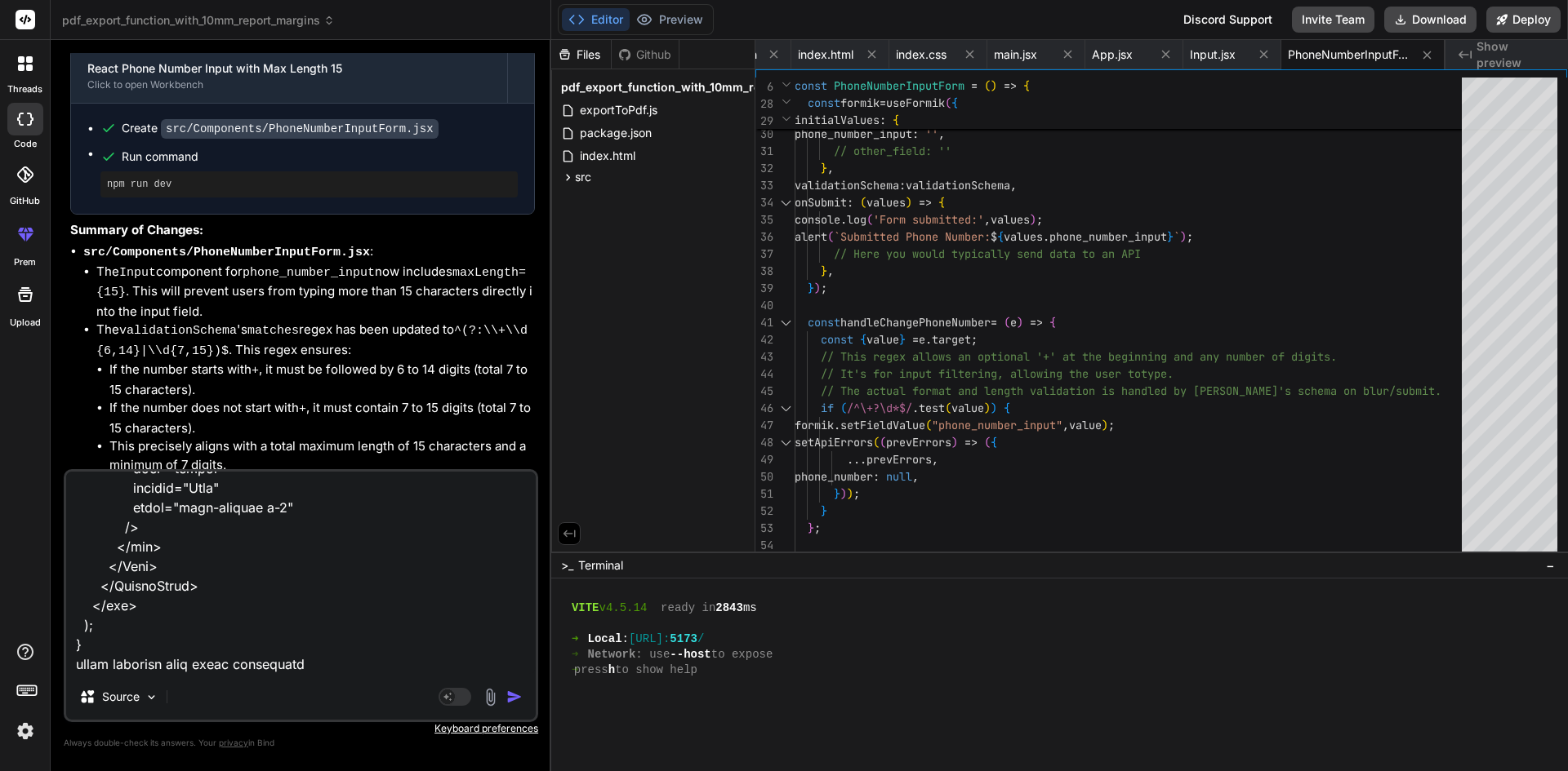
type textarea "x"
type textarea "import PrimaryButton from "../../Elements/PrimaryButton"; import { useFormik } …"
type textarea "x"
type textarea "import PrimaryButton from "../../Elements/PrimaryButton"; import { useFormik } …"
type textarea "x"
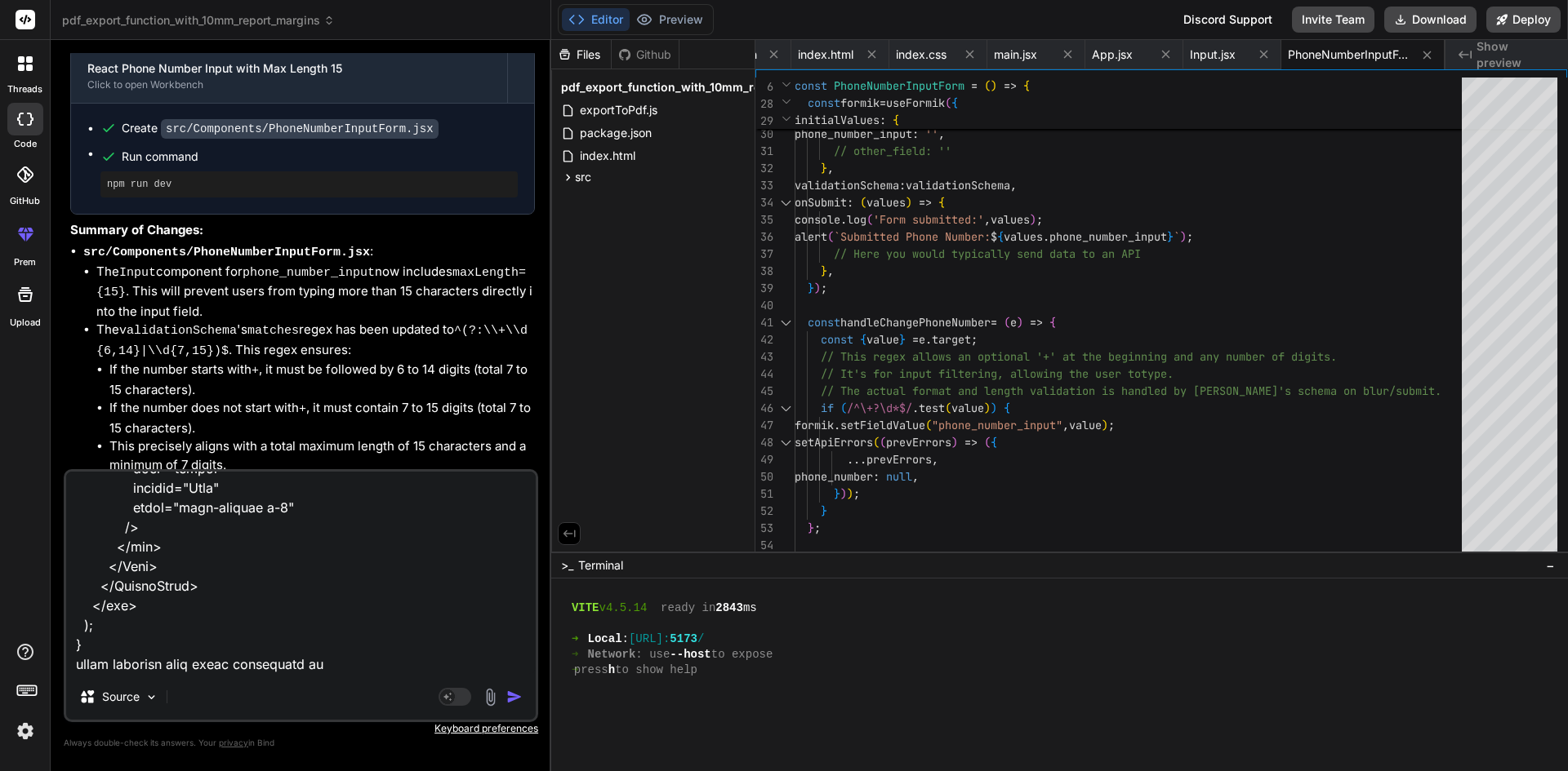
type textarea "import PrimaryButton from "../../Elements/PrimaryButton"; import { useFormik } …"
type textarea "x"
type textarea "import PrimaryButton from "../../Elements/PrimaryButton"; import { useFormik } …"
type textarea "x"
type textarea "import PrimaryButton from "../../Elements/PrimaryButton"; import { useFormik } …"
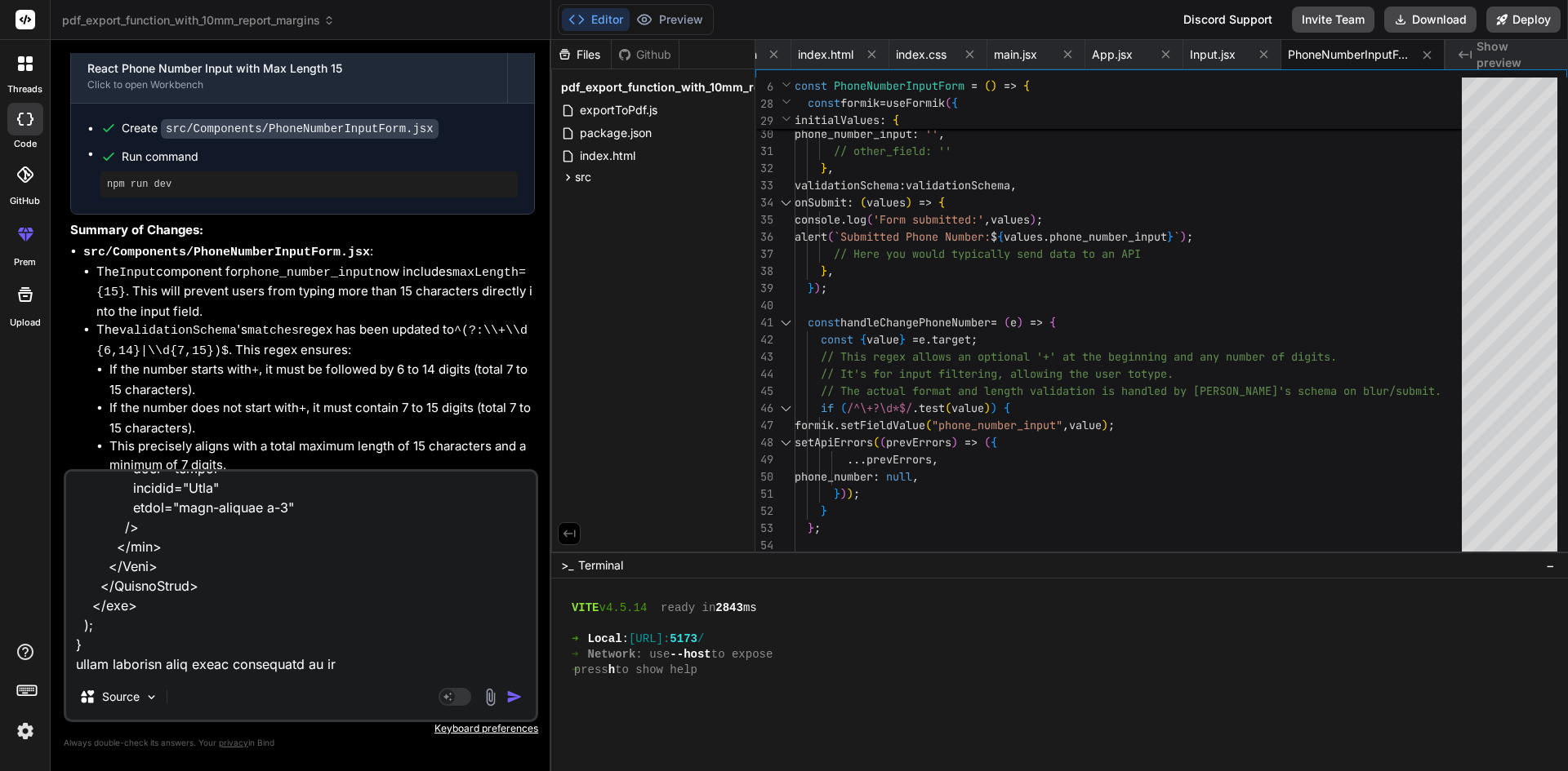
type textarea "x"
type textarea "import PrimaryButton from "../../Elements/PrimaryButton"; import { useFormik } …"
type textarea "x"
type textarea "import PrimaryButton from "../../Elements/PrimaryButton"; import { useFormik } …"
type textarea "x"
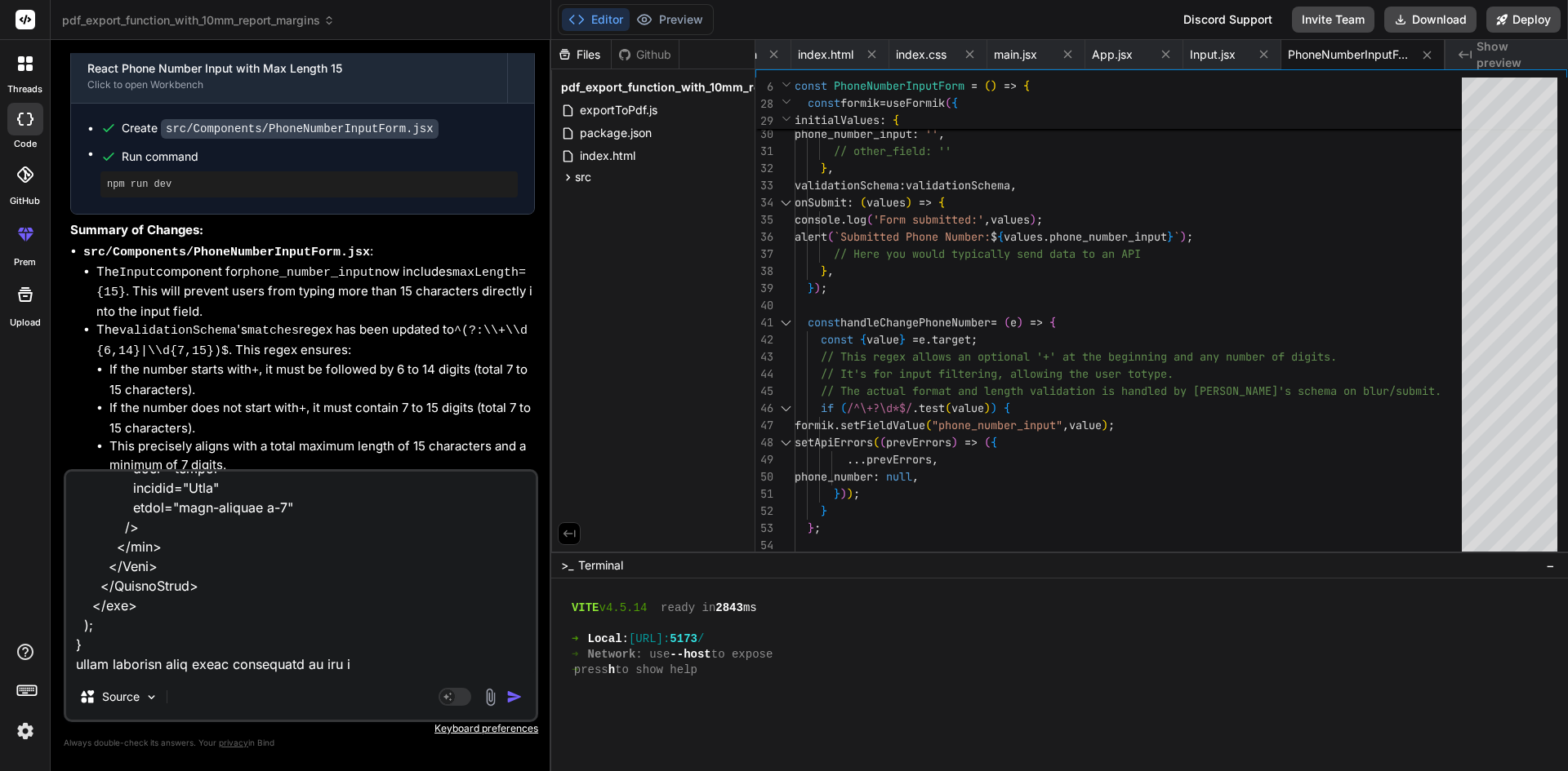
type textarea "import PrimaryButton from "../../Elements/PrimaryButton"; import { useFormik } …"
type textarea "x"
type textarea "import PrimaryButton from "../../Elements/PrimaryButton"; import { useFormik } …"
type textarea "x"
type textarea "import PrimaryButton from "../../Elements/PrimaryButton"; import { useFormik } …"
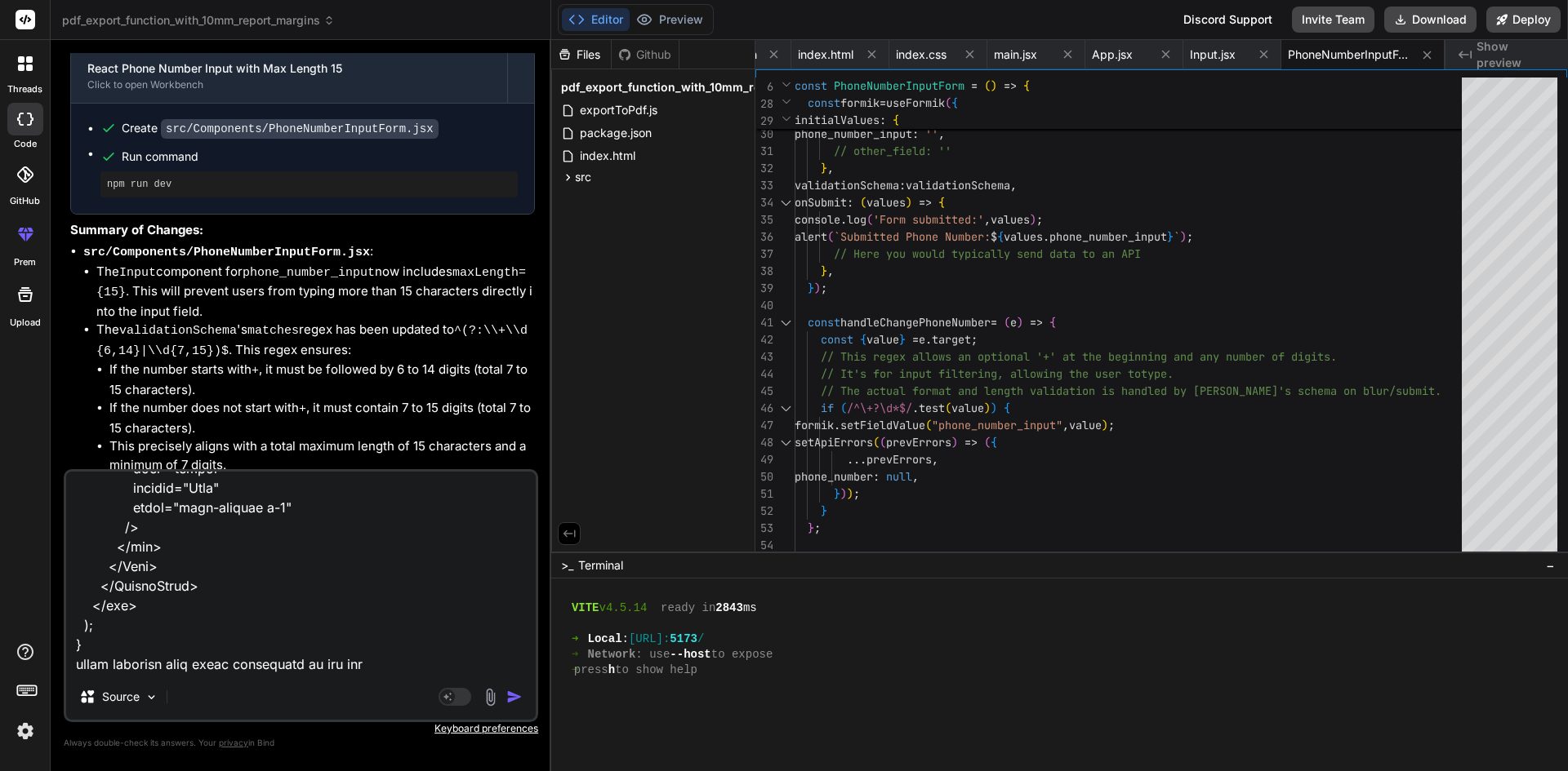
type textarea "x"
type textarea "import PrimaryButton from "../../Elements/PrimaryButton"; import { useFormik } …"
type textarea "x"
type textarea "import PrimaryButton from "../../Elements/PrimaryButton"; import { useFormik } …"
type textarea "x"
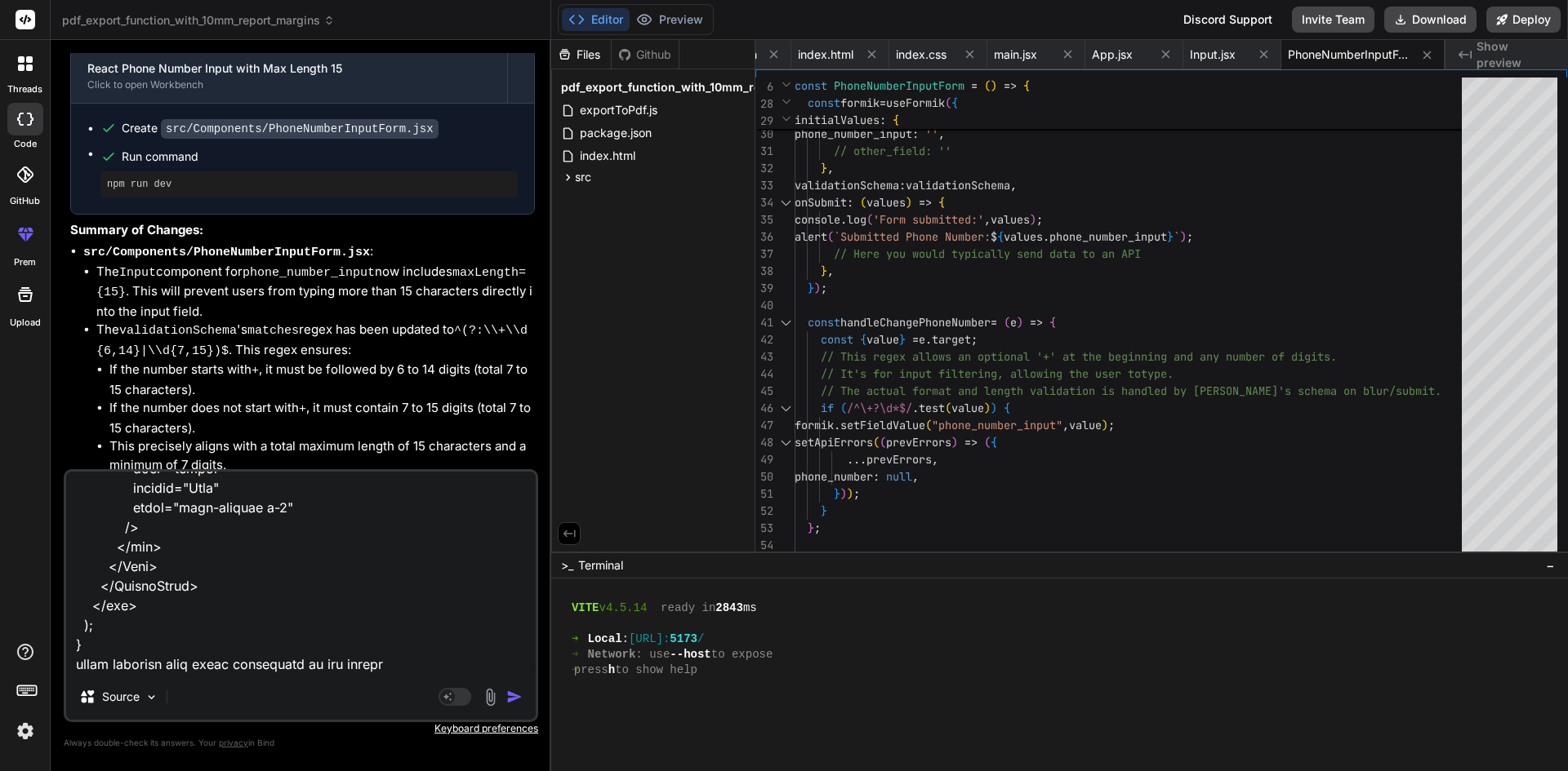
type textarea "import PrimaryButton from "../../Elements/PrimaryButton"; import { useFormik } …"
type textarea "x"
paste textarea "{formik.touched.driver_input && formik.errors.driver_input ? ( <Form.Text class…"
type textarea "import PrimaryButton from "../../Elements/PrimaryButton"; import { useFormik } …"
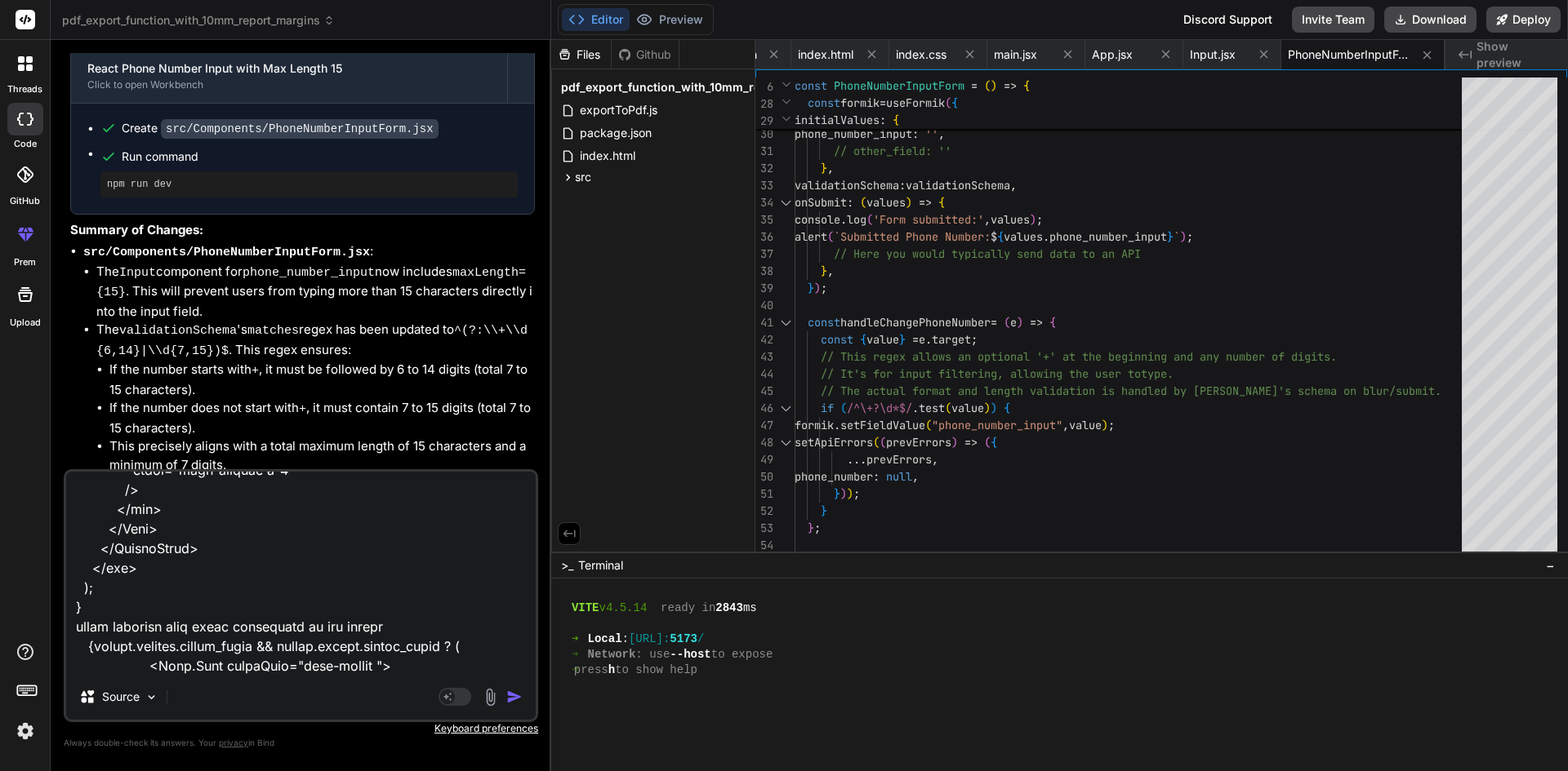
scroll to position [10186, 0]
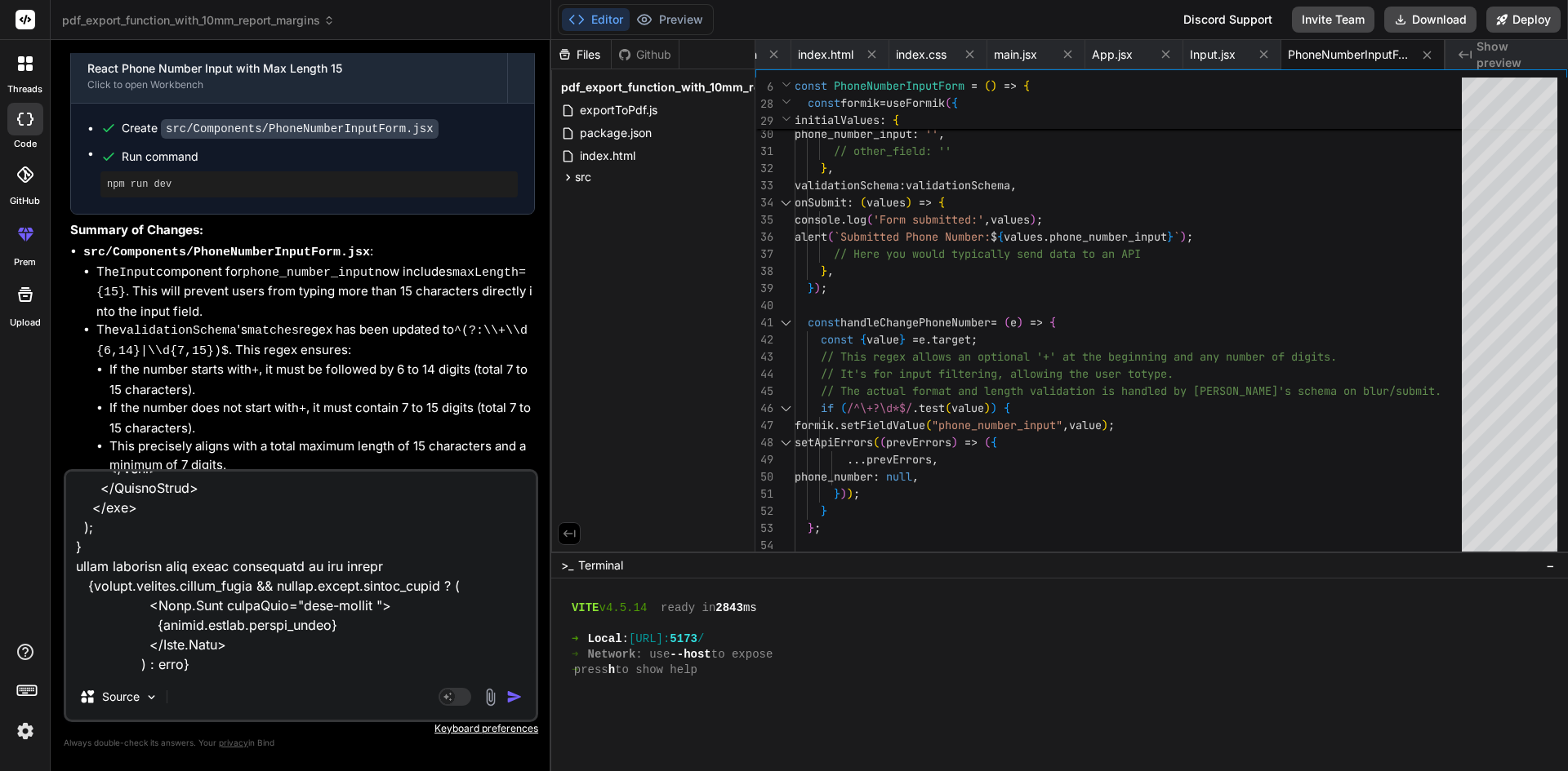
type textarea "x"
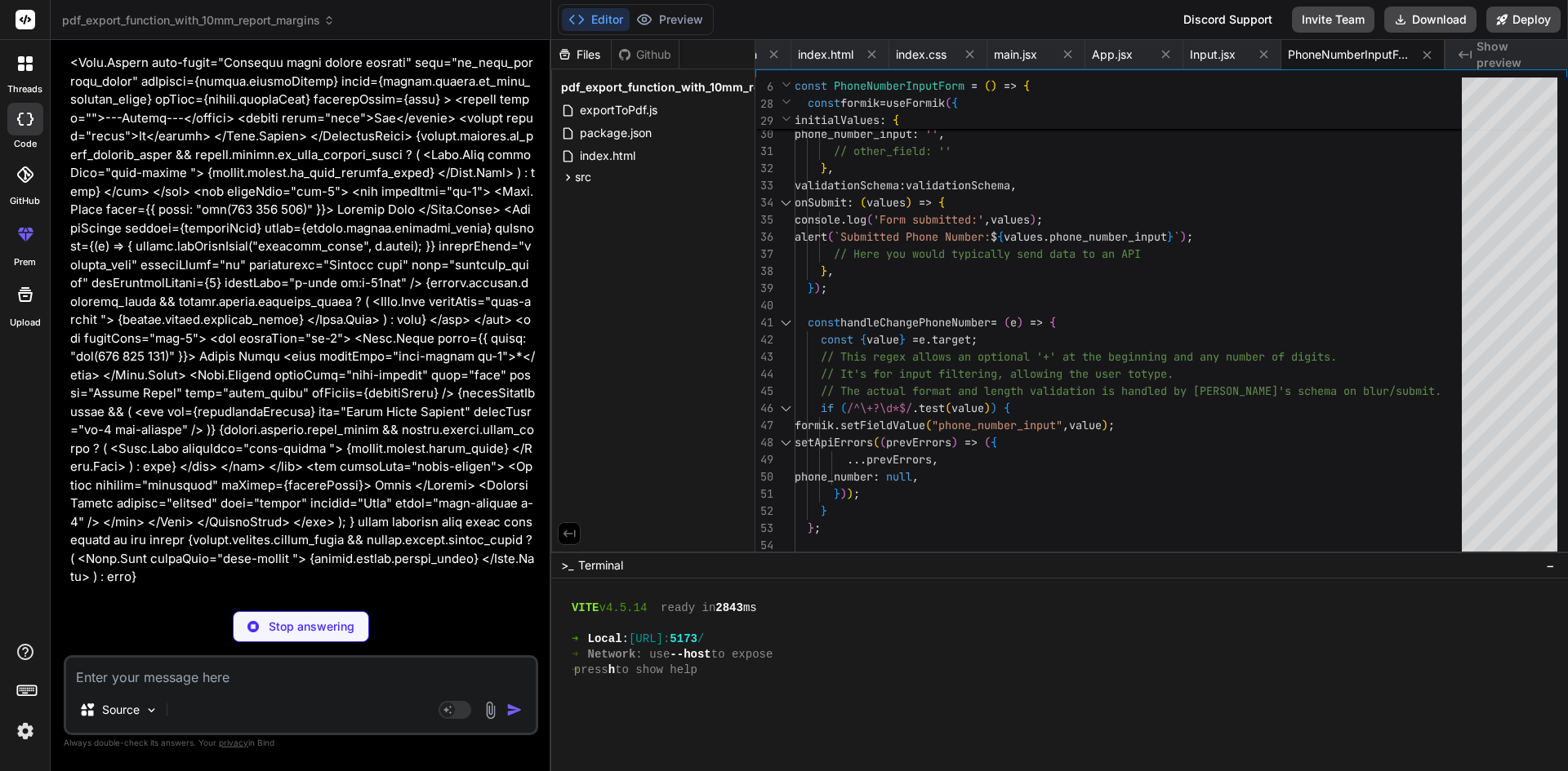
scroll to position [6987, 0]
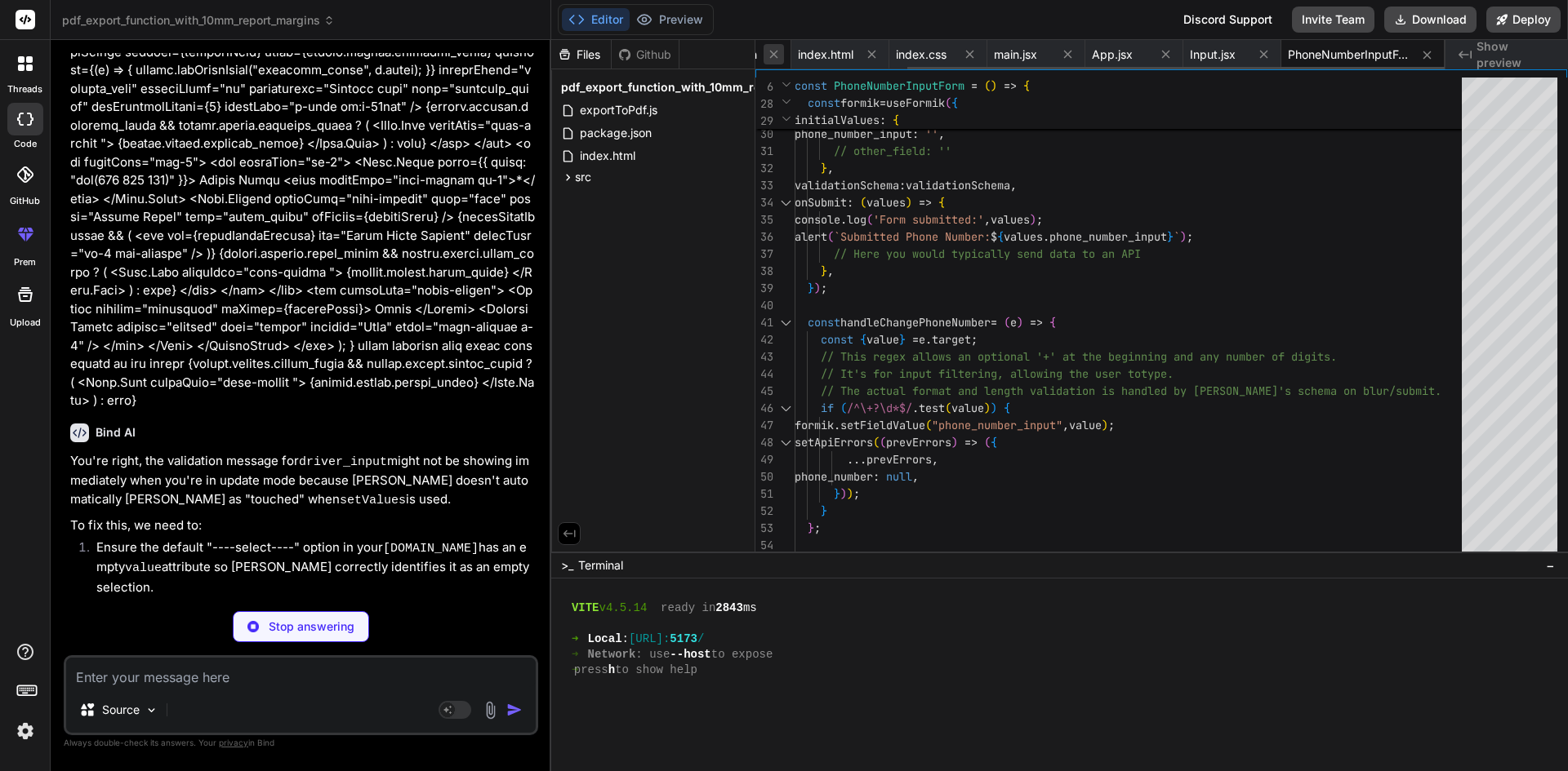
type textarea "x"
click at [768, 56] on icon at bounding box center [773, 54] width 14 height 14
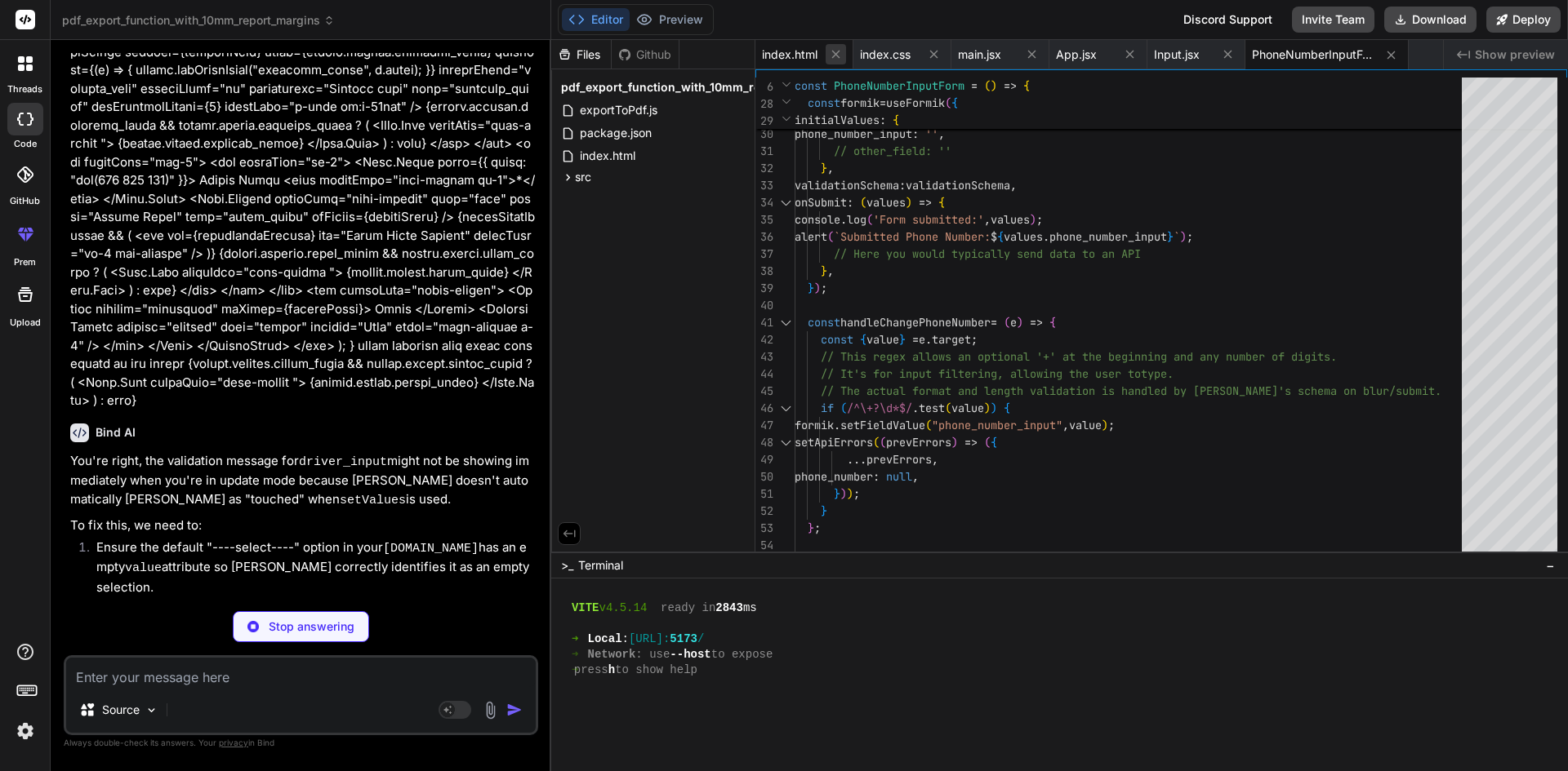
click at [839, 52] on icon at bounding box center [835, 54] width 14 height 14
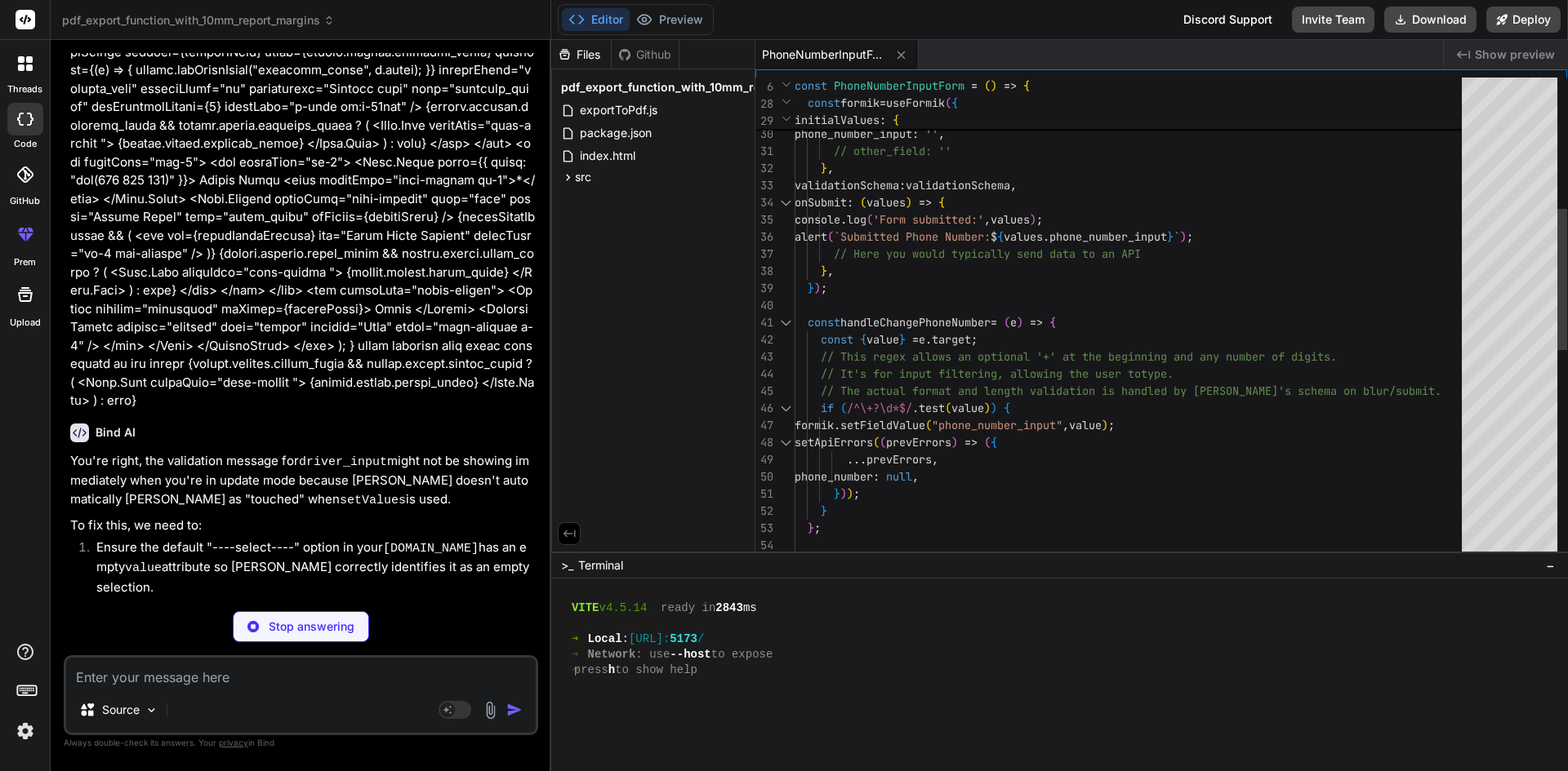
type textarea "x"
type textarea "</div> ); }"
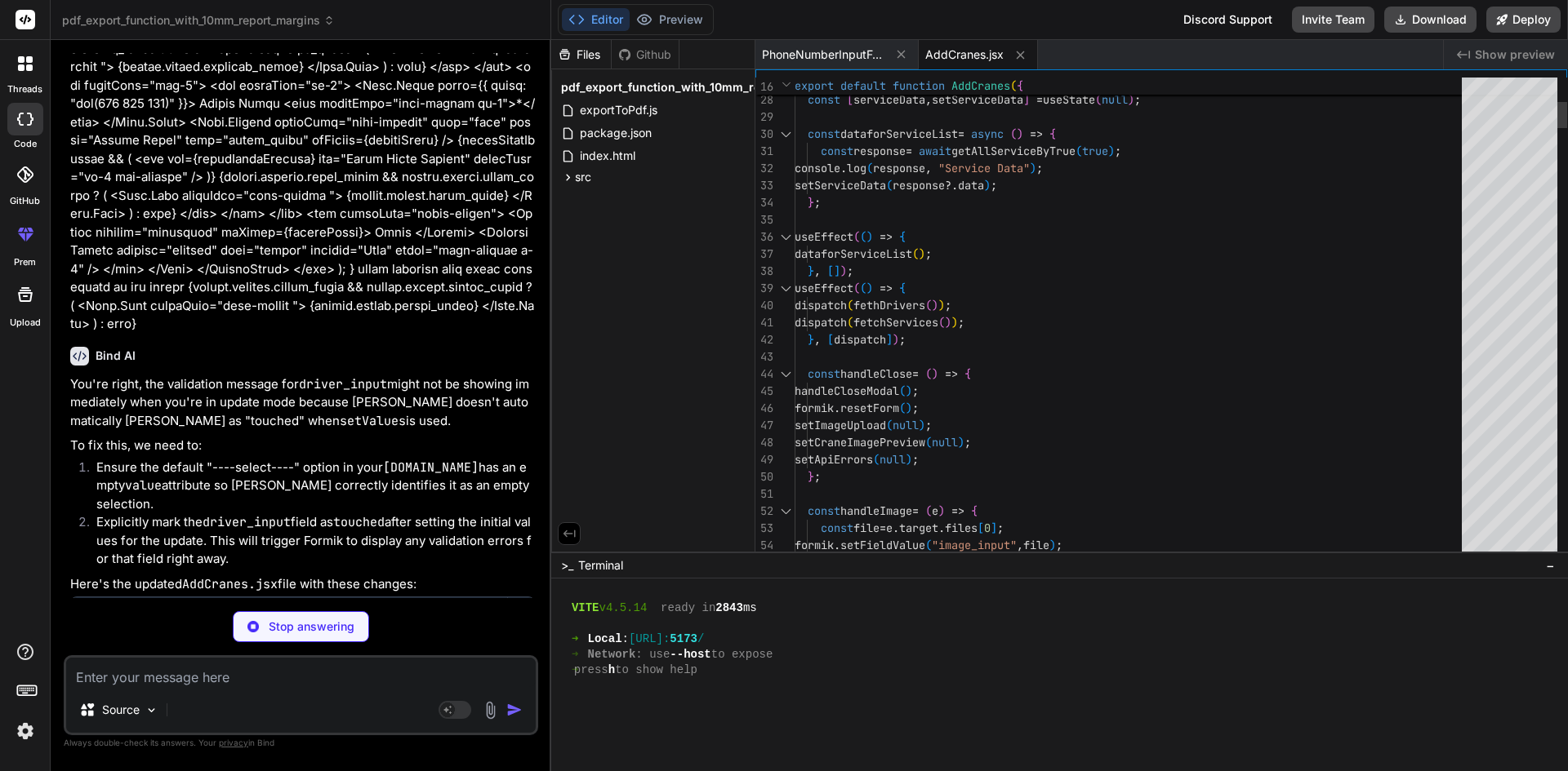
scroll to position [6998, 0]
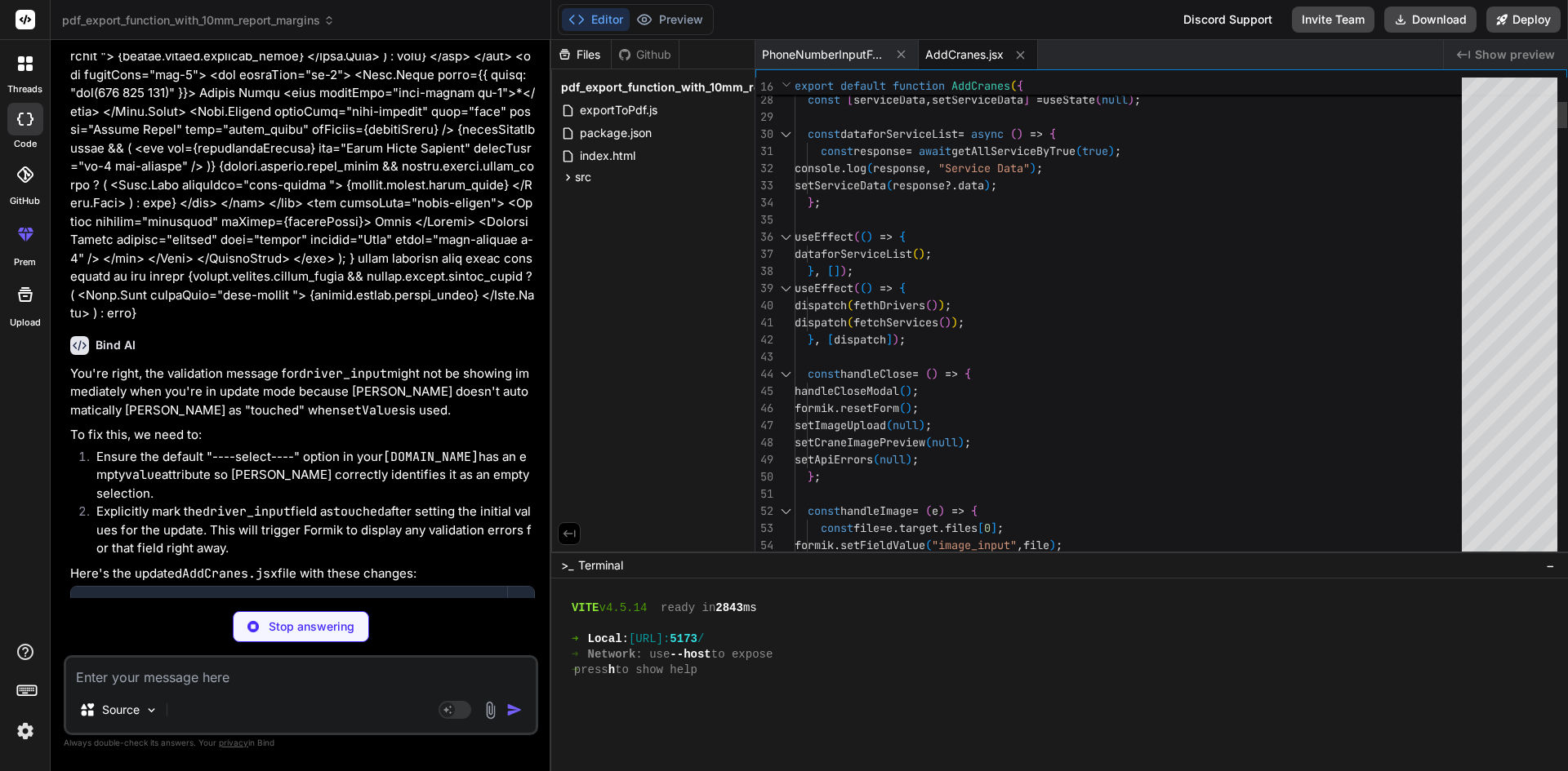
type textarea "x"
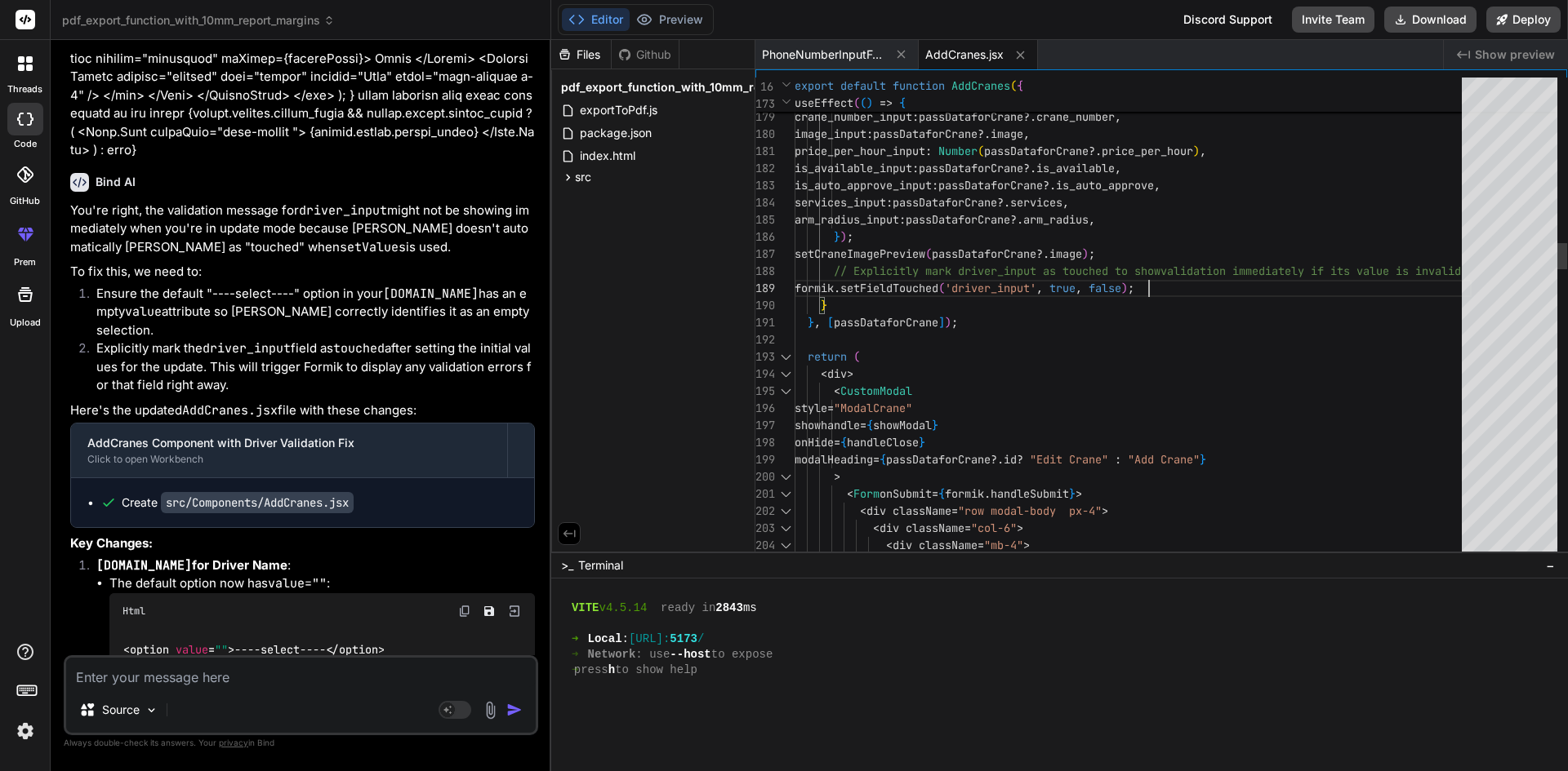
scroll to position [0, 0]
drag, startPoint x: 1196, startPoint y: 283, endPoint x: 829, endPoint y: 276, distance: 367.1
drag, startPoint x: 1199, startPoint y: 290, endPoint x: 838, endPoint y: 292, distance: 361.0
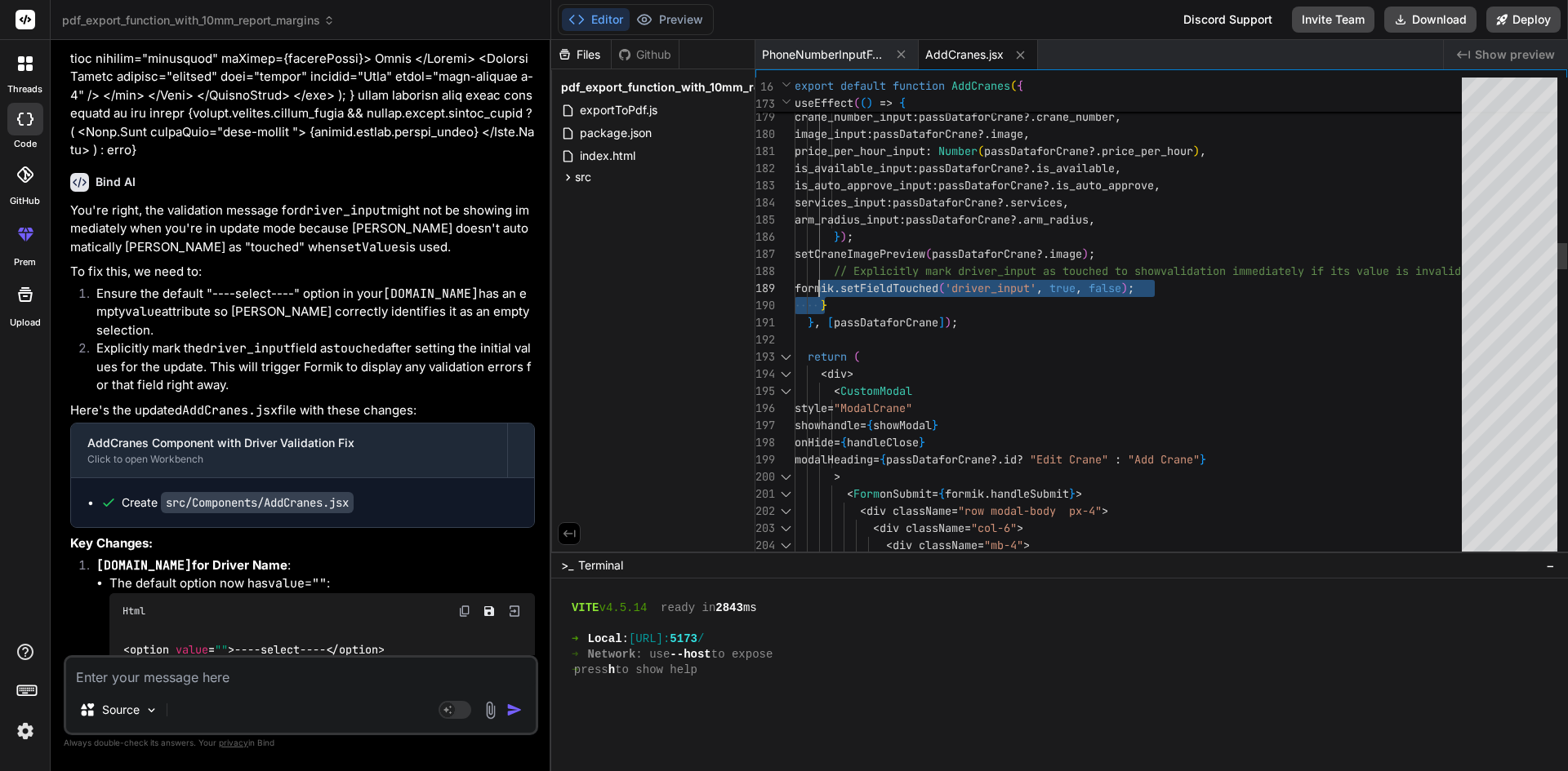
drag, startPoint x: 833, startPoint y: 285, endPoint x: 1193, endPoint y: 289, distance: 360.0
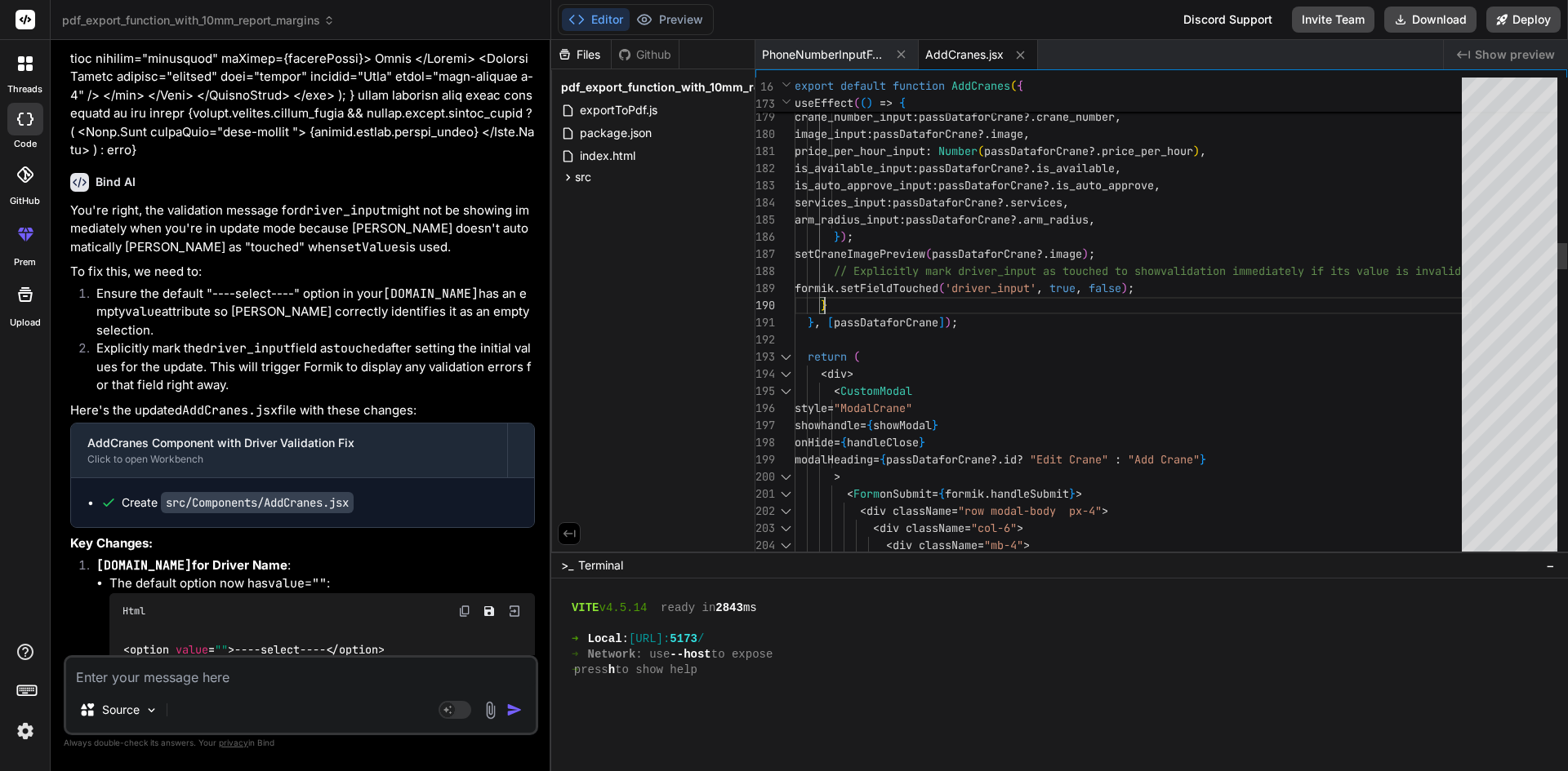
drag, startPoint x: 1193, startPoint y: 289, endPoint x: 960, endPoint y: 286, distance: 233.0
drag, startPoint x: 828, startPoint y: 287, endPoint x: 1194, endPoint y: 287, distance: 366.0
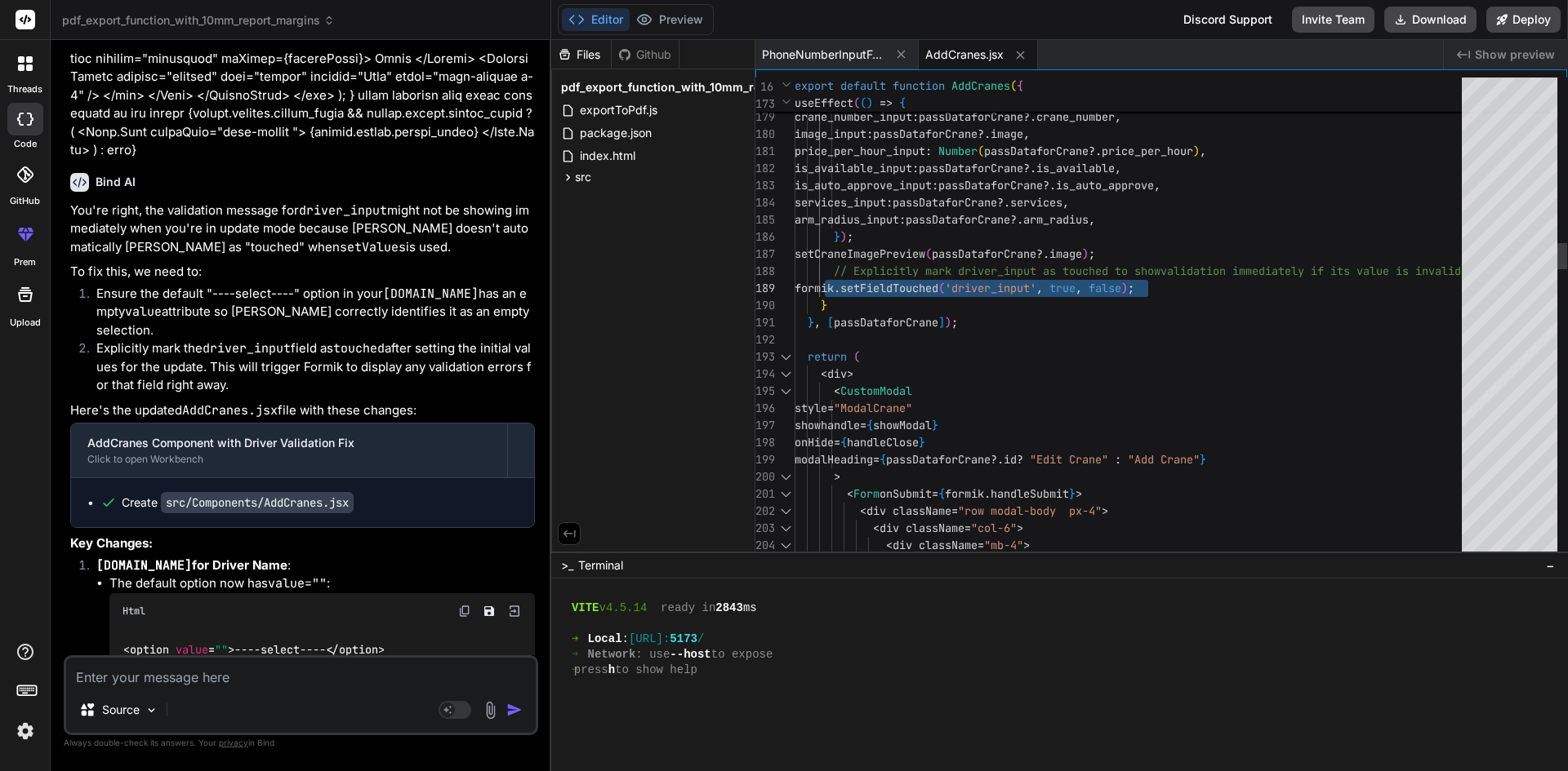
drag, startPoint x: 1195, startPoint y: 287, endPoint x: 839, endPoint y: 291, distance: 356.0
type textarea "price_per_hour_input: Number(passDataforCrane?.price_per_hour), is_available_in…"
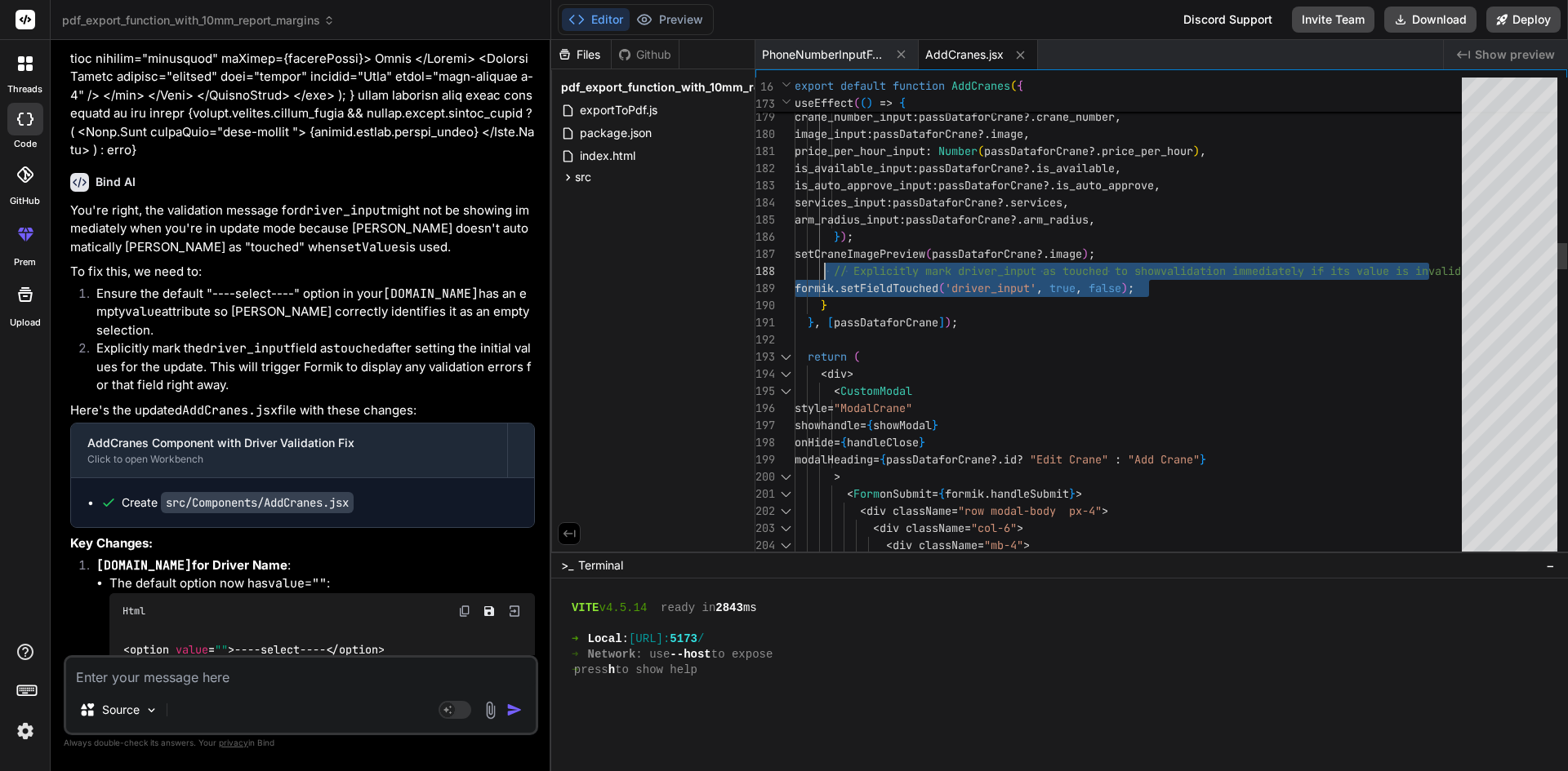
drag, startPoint x: 1185, startPoint y: 287, endPoint x: 825, endPoint y: 273, distance: 360.3
